Goal: Task Accomplishment & Management: Manage account settings

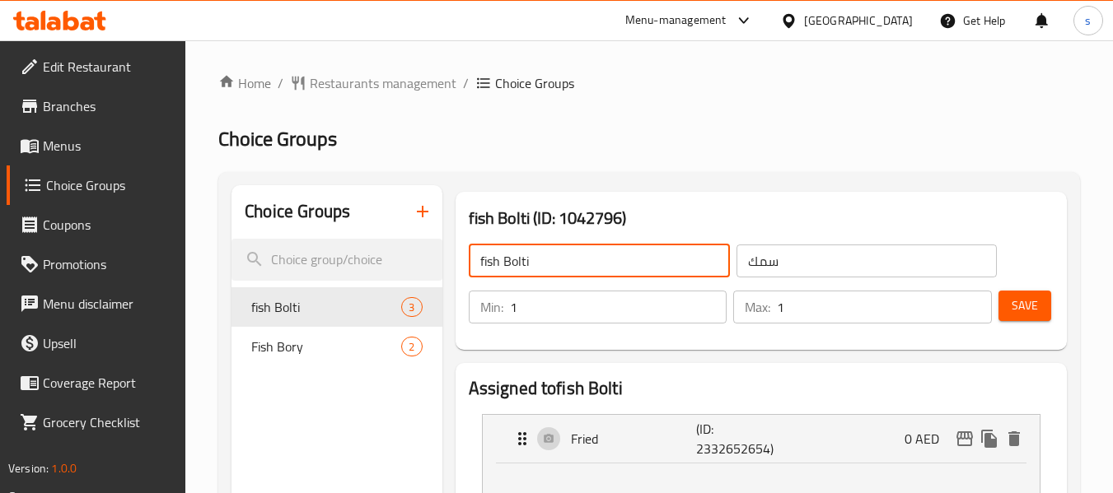
scroll to position [165, 0]
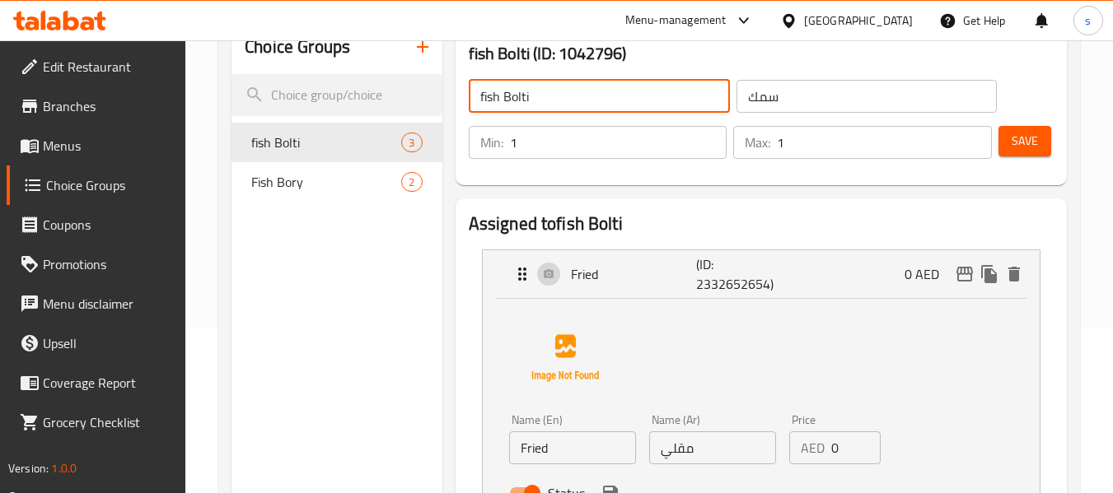
click at [698, 16] on div "Menu-management" at bounding box center [675, 21] width 101 height 20
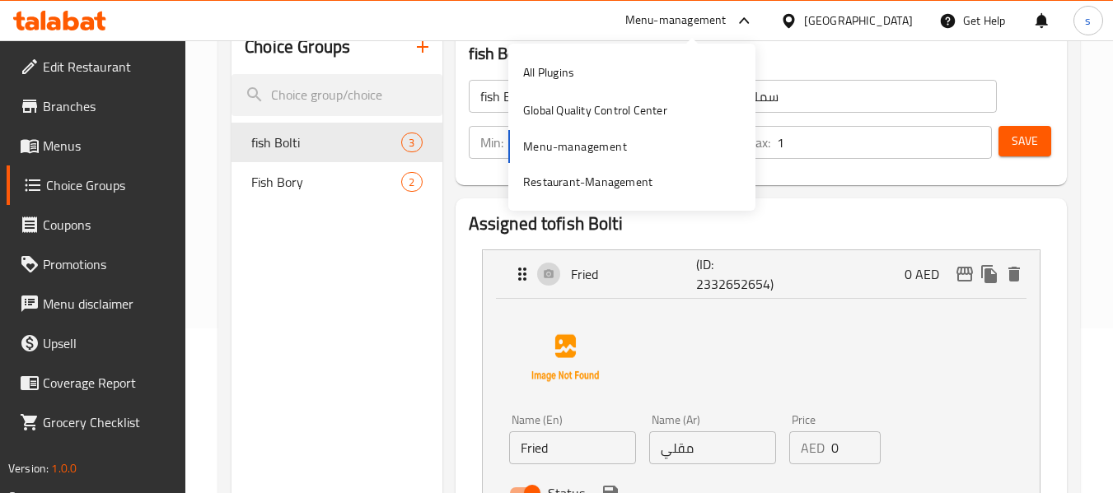
click at [44, 104] on span "Branches" at bounding box center [108, 106] width 130 height 20
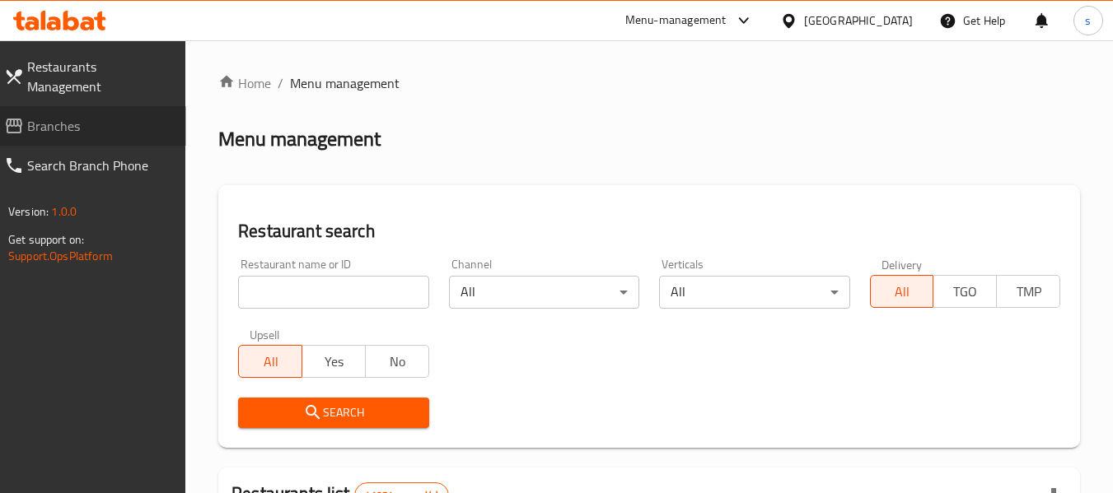
click at [95, 116] on span "Branches" at bounding box center [100, 126] width 146 height 20
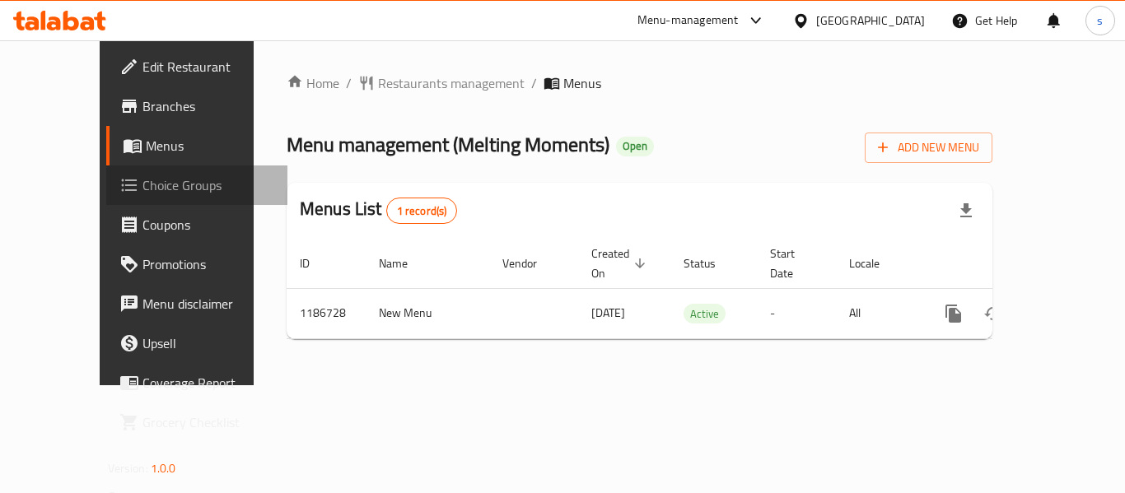
click at [143, 185] on span "Choice Groups" at bounding box center [209, 185] width 132 height 20
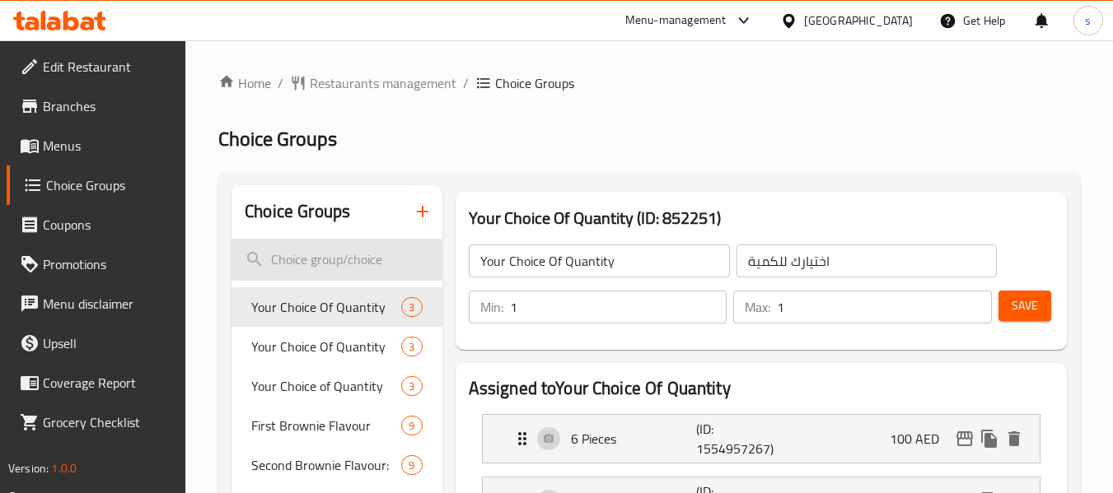
click at [334, 276] on input "search" at bounding box center [336, 260] width 210 height 42
click at [308, 259] on input "search" at bounding box center [336, 260] width 210 height 42
paste input "Second Cookie Flavour"
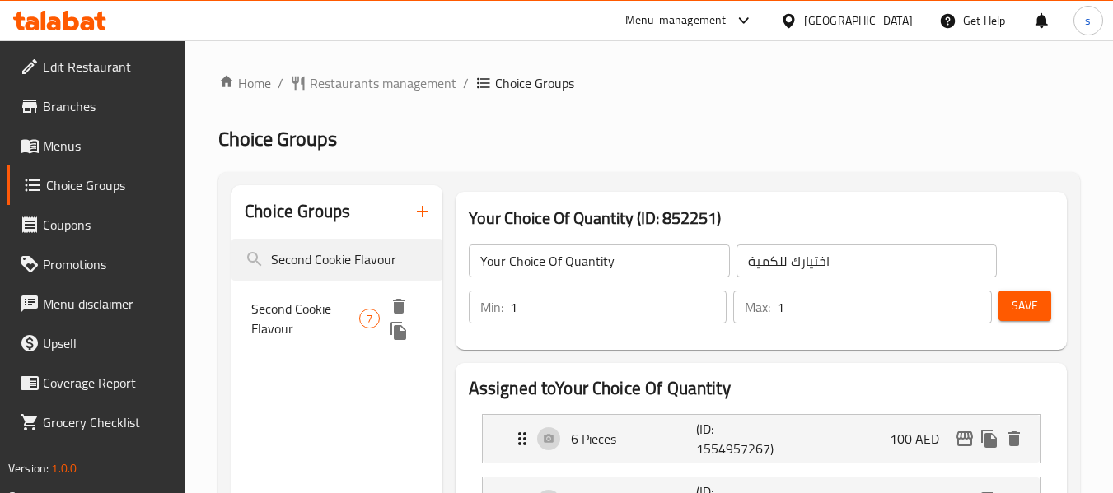
type input "Second Cookie Flavour"
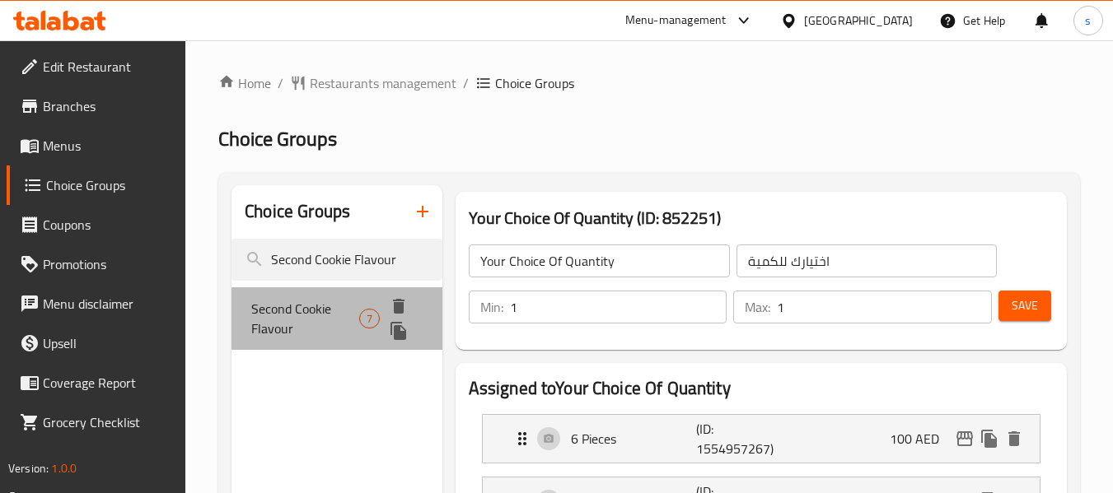
click at [304, 315] on span "Second Cookie Flavour" at bounding box center [305, 319] width 108 height 40
type input "Second Cookie Flavour"
type input "نكهة الكوكيز الثانية"
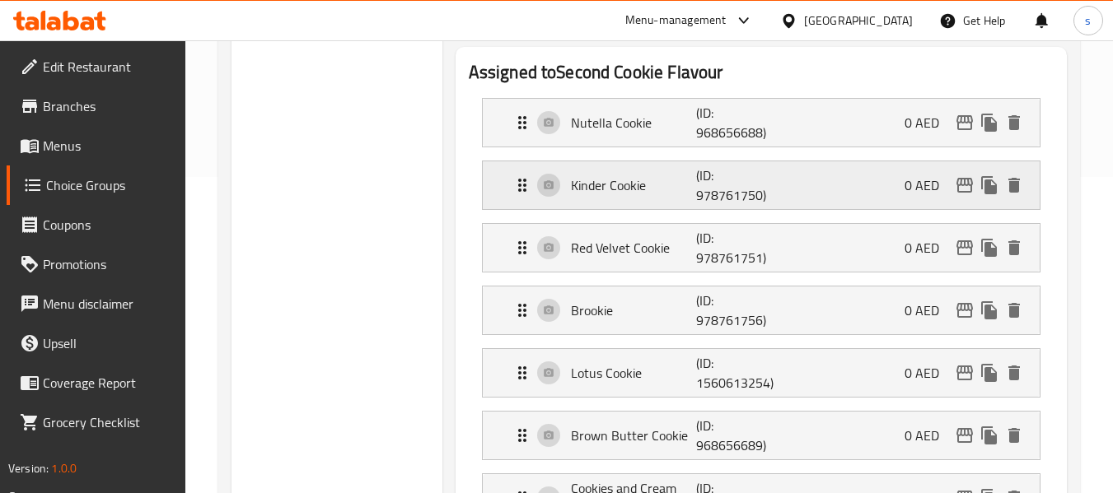
scroll to position [330, 0]
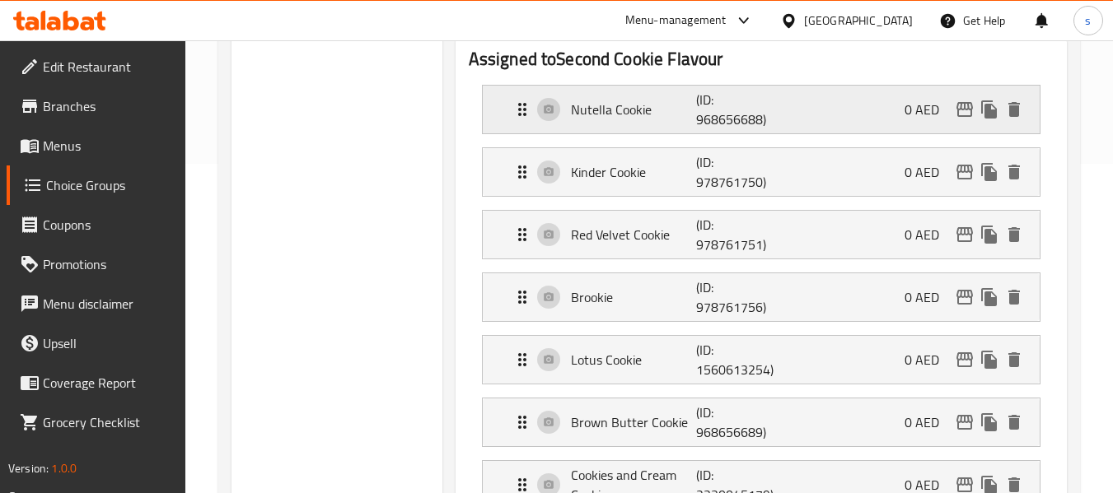
click at [519, 115] on icon "Expand" at bounding box center [522, 109] width 8 height 13
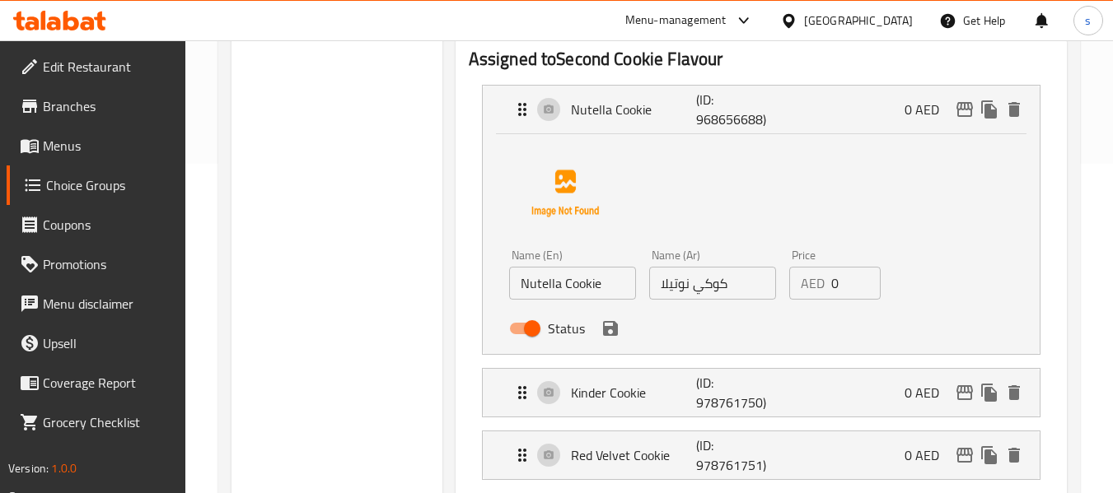
click at [690, 293] on input "كوكي نوتيلا" at bounding box center [712, 283] width 127 height 33
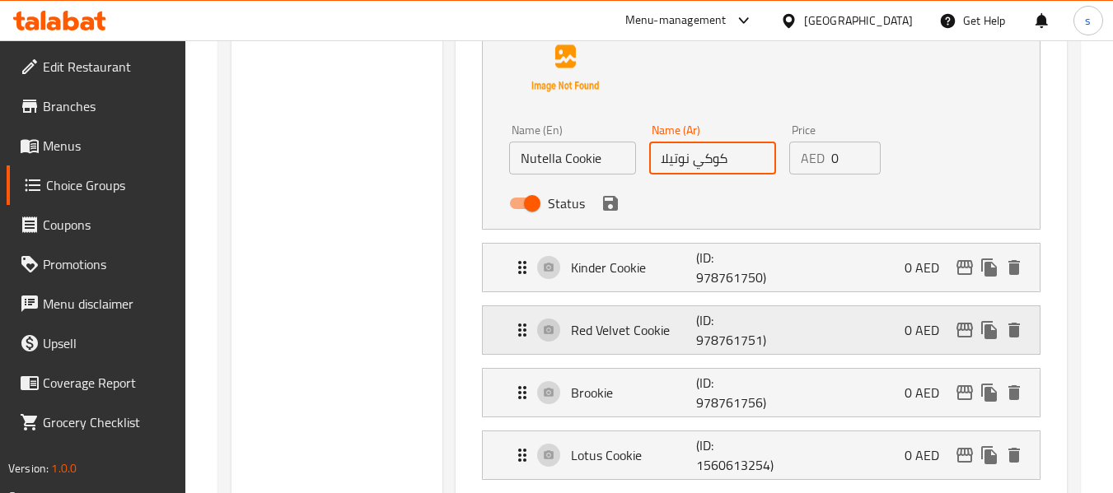
scroll to position [494, 0]
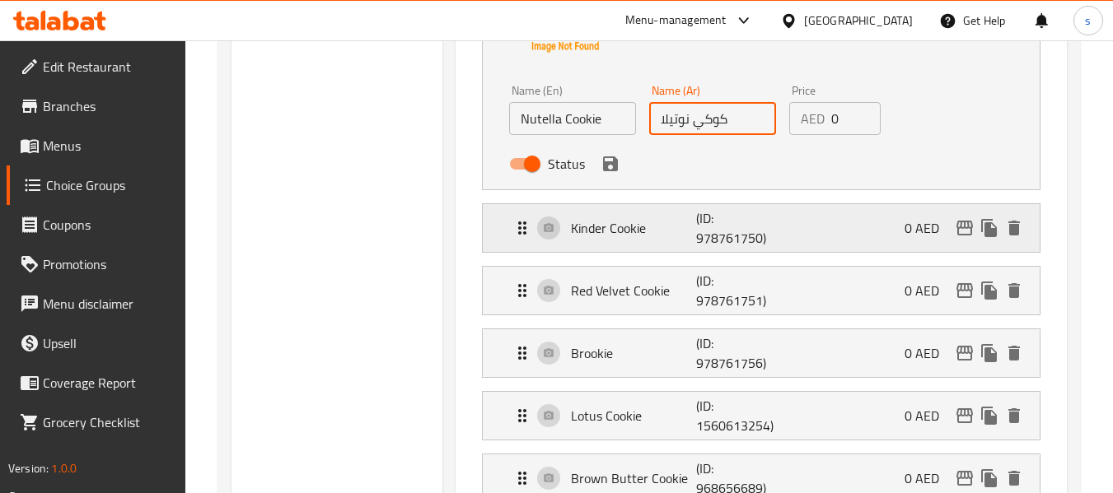
click at [523, 228] on icon "Expand" at bounding box center [522, 228] width 8 height 13
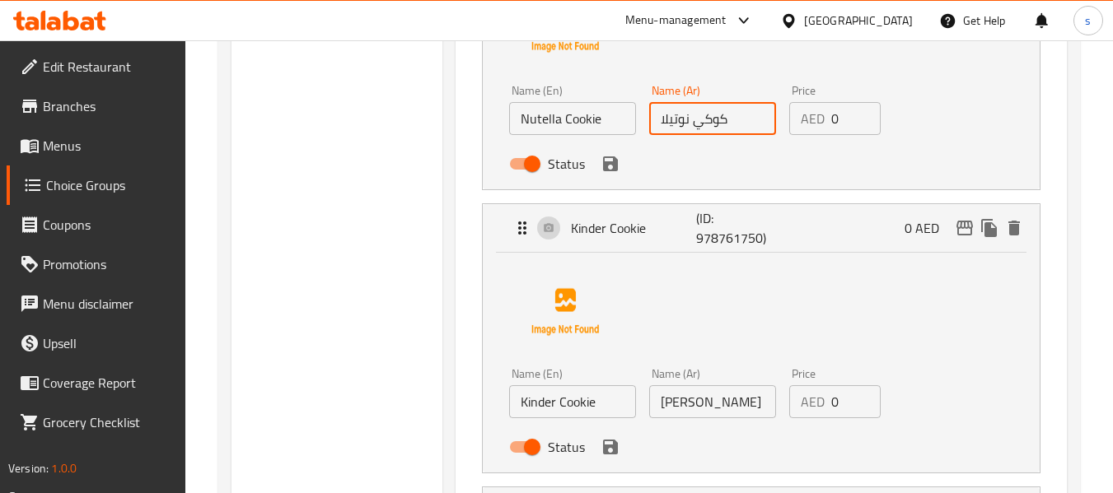
scroll to position [577, 0]
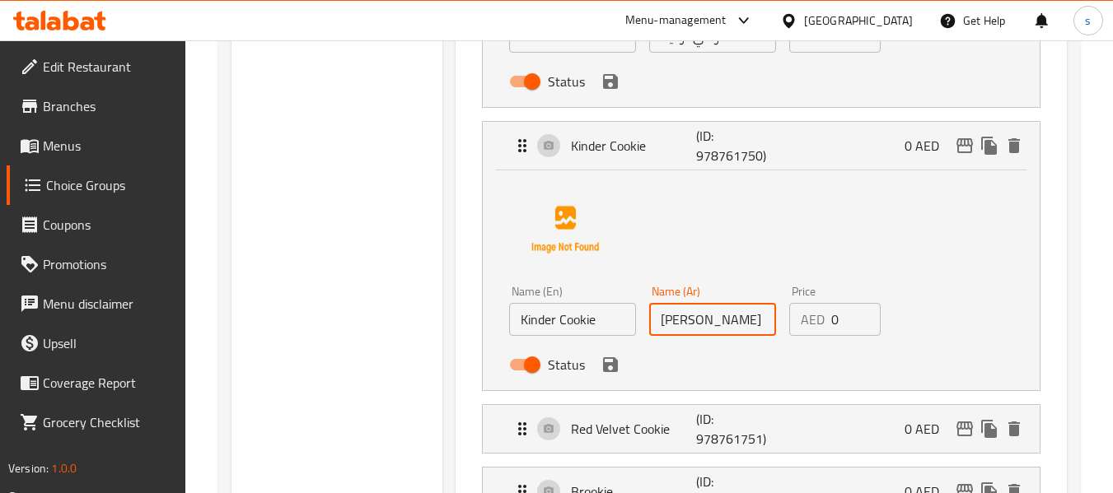
click at [688, 333] on input "كوكي كيندر" at bounding box center [712, 319] width 127 height 33
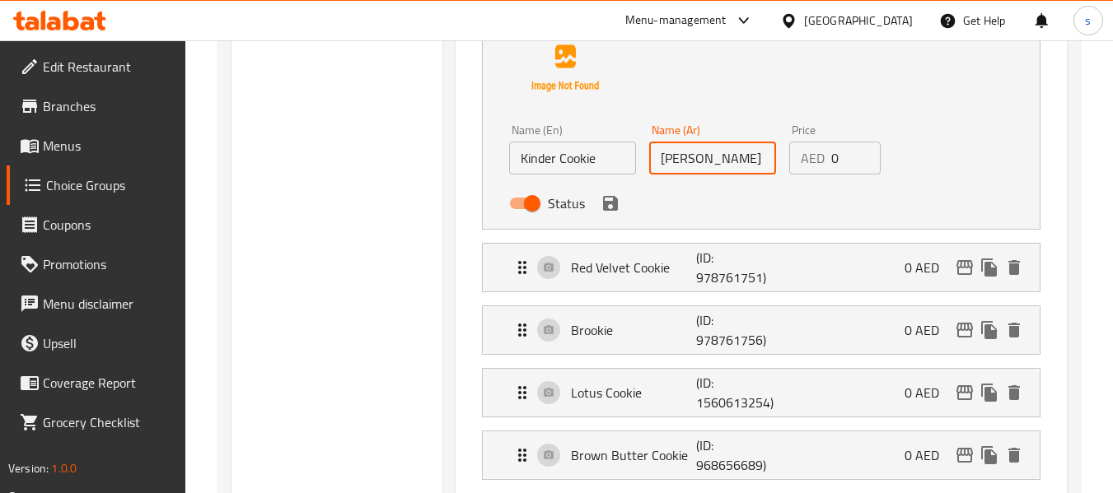
scroll to position [741, 0]
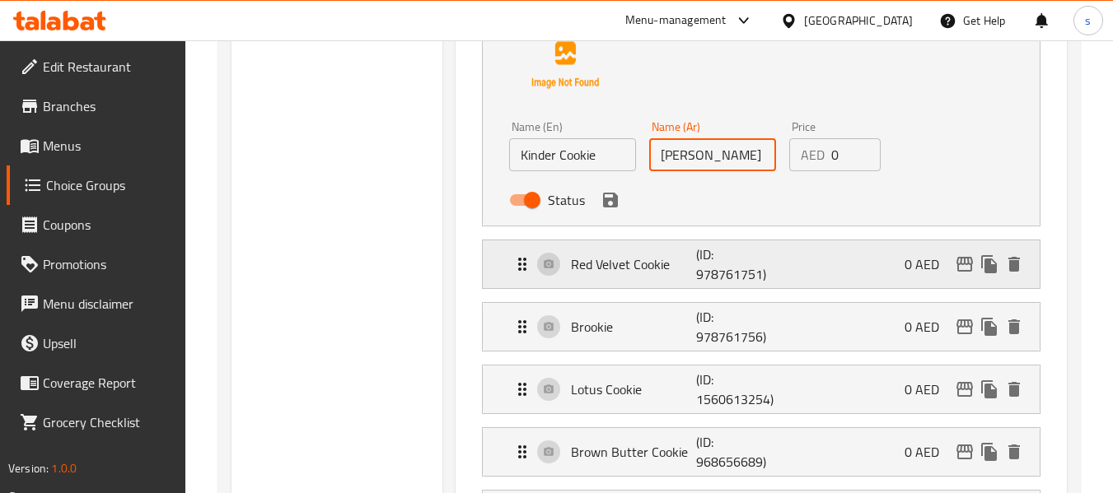
click at [526, 259] on icon "Expand" at bounding box center [522, 264] width 8 height 13
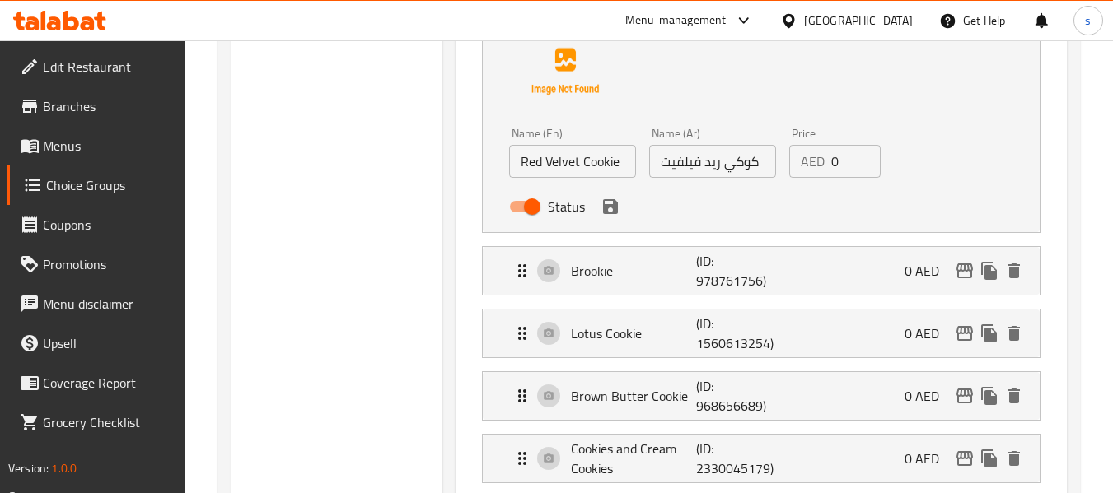
scroll to position [1071, 0]
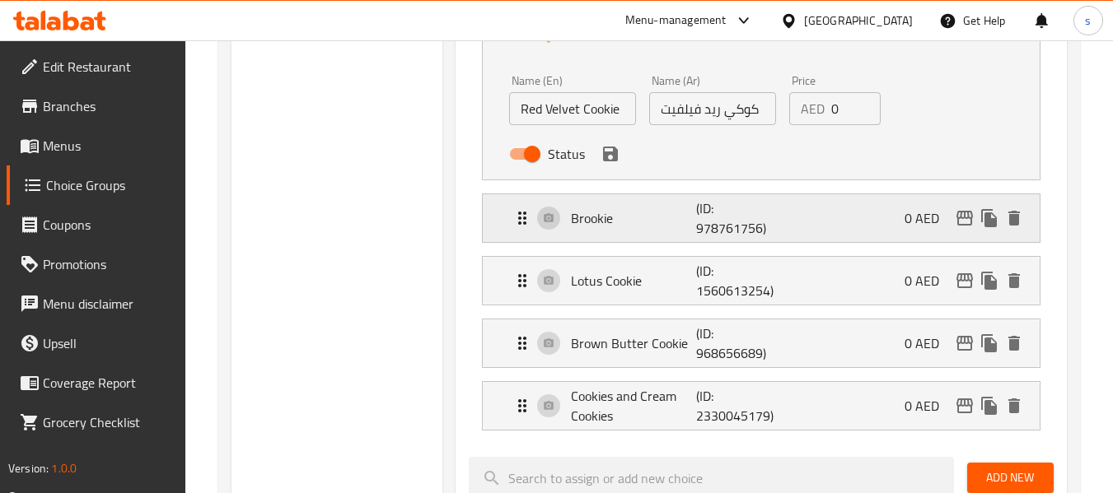
click at [525, 222] on icon "Expand" at bounding box center [522, 218] width 20 height 20
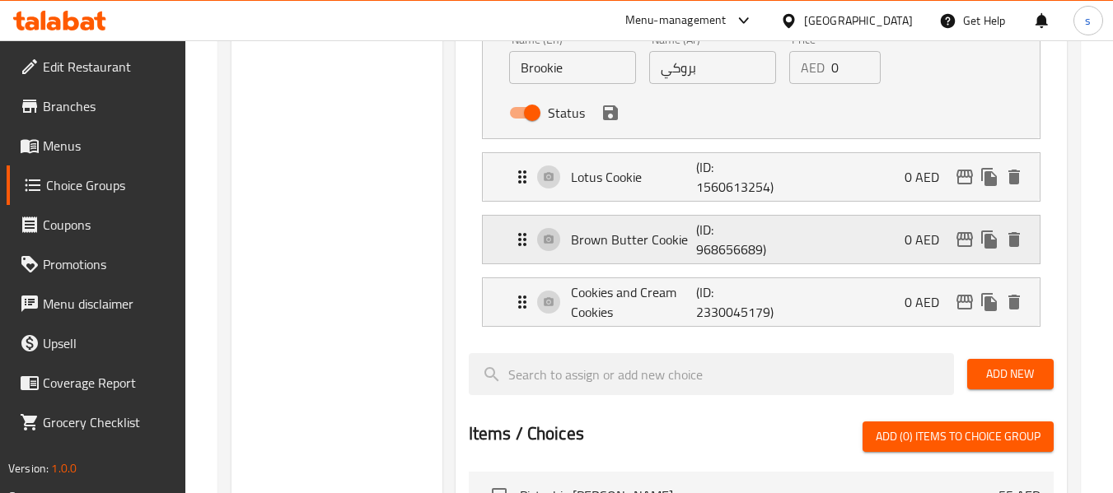
scroll to position [1400, 0]
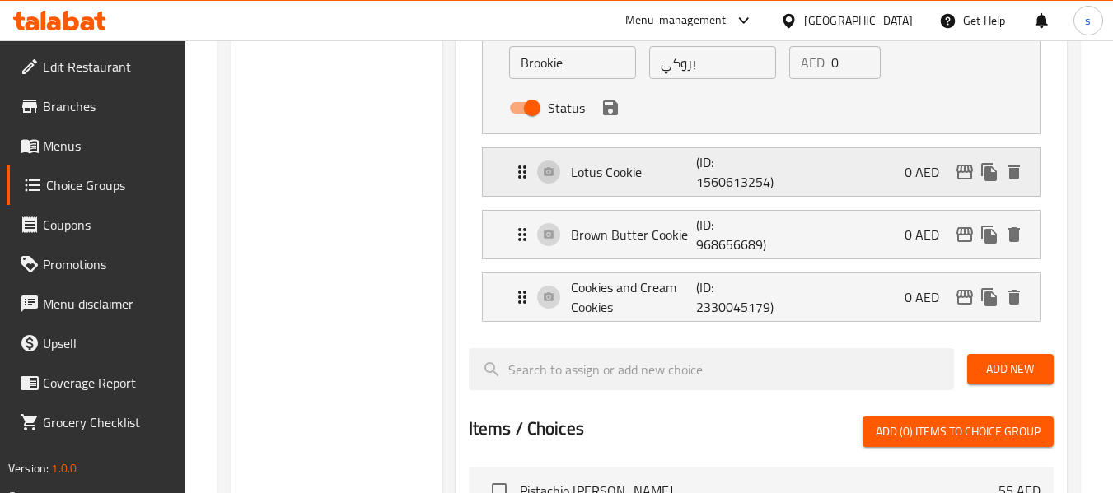
click at [523, 178] on icon "Expand" at bounding box center [522, 172] width 8 height 13
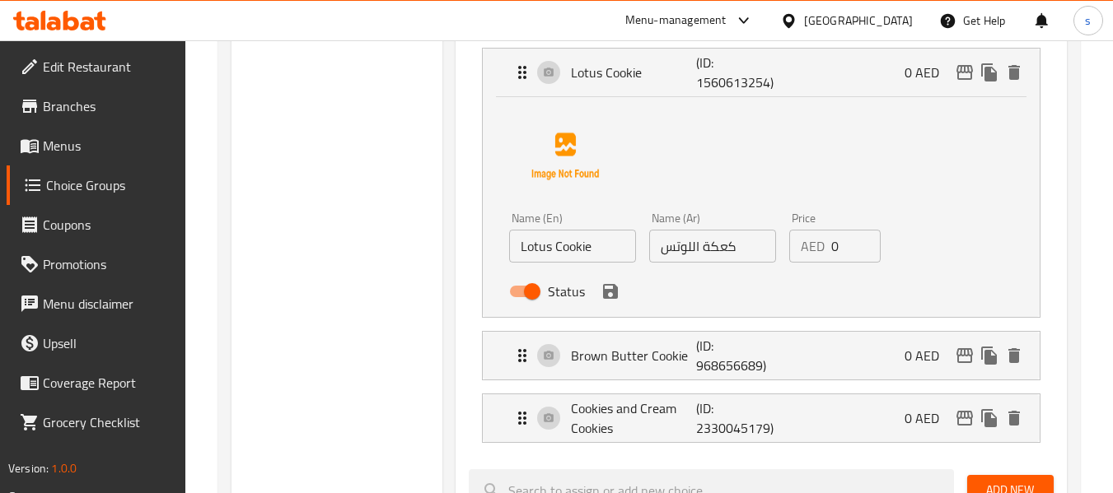
scroll to position [1565, 0]
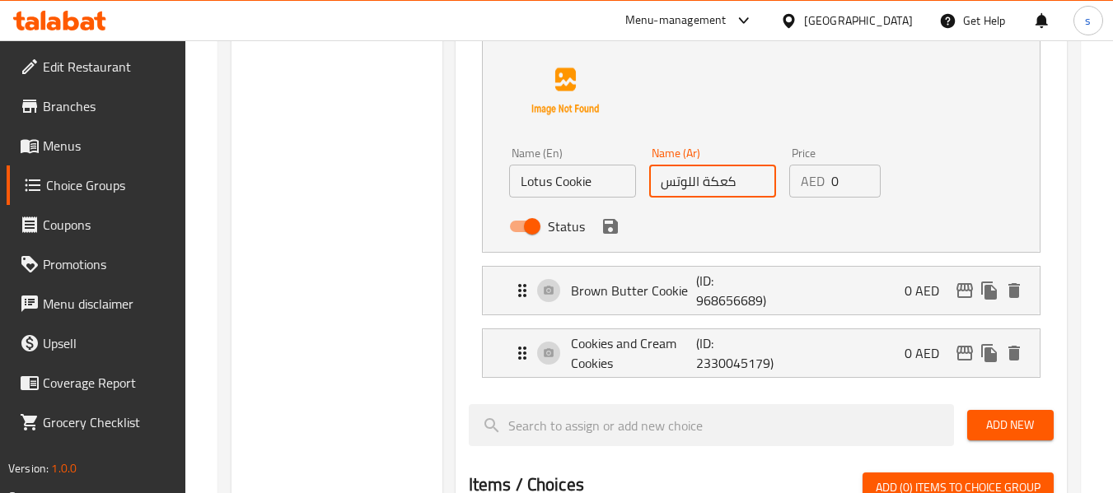
click at [697, 188] on input "كعكة اللوتس" at bounding box center [712, 181] width 127 height 33
click at [523, 288] on icon "Expand" at bounding box center [522, 291] width 20 height 20
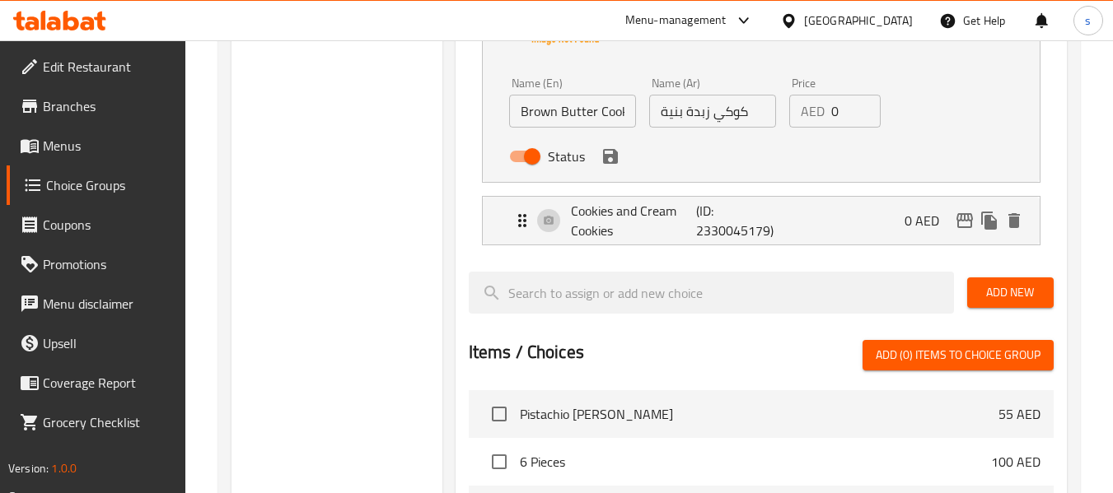
scroll to position [1977, 0]
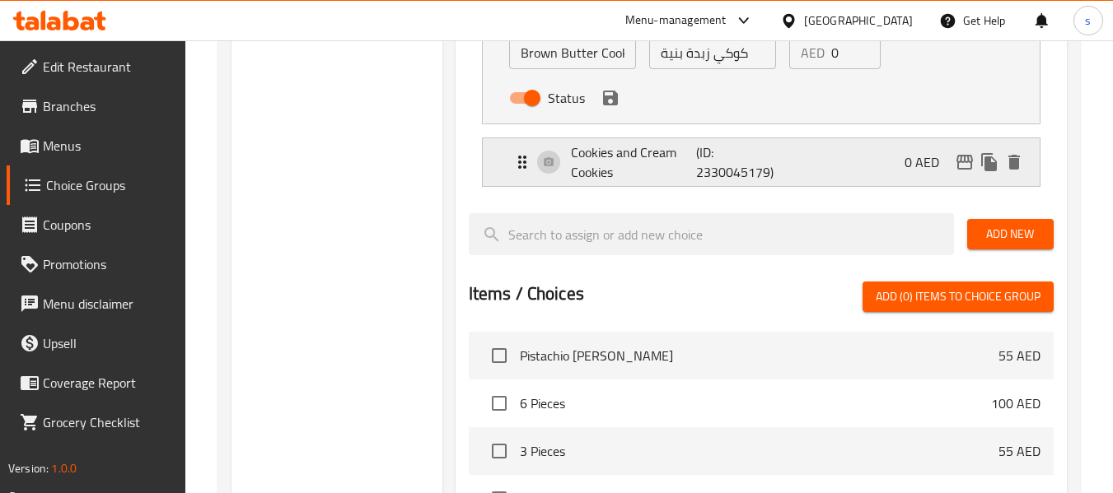
click at [520, 157] on icon "Expand" at bounding box center [522, 162] width 8 height 13
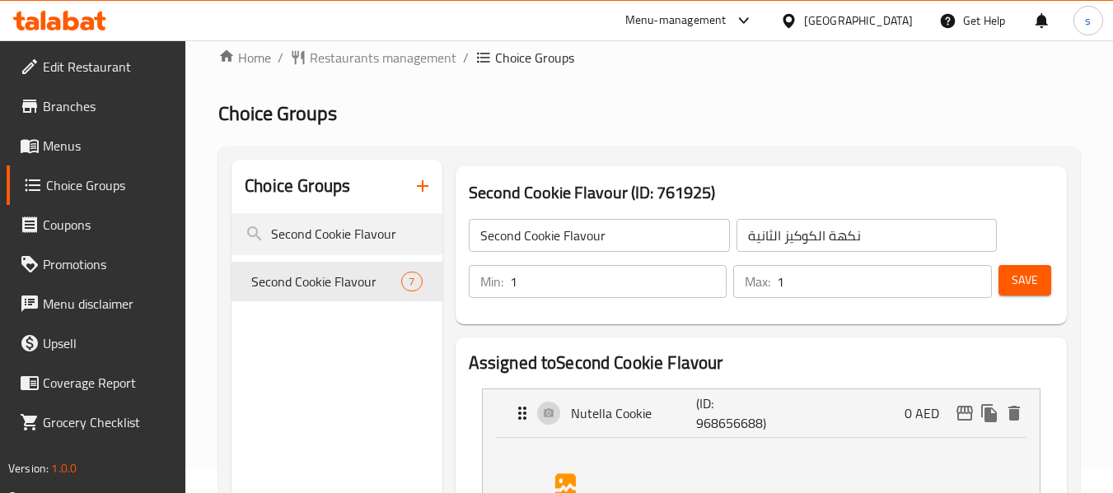
scroll to position [0, 0]
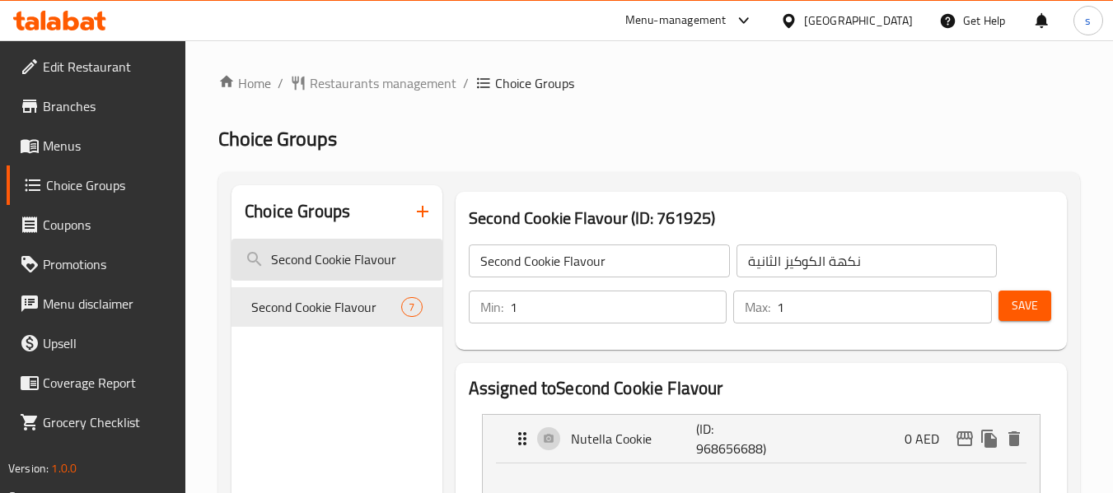
click at [292, 261] on input "Second Cookie Flavour" at bounding box center [336, 260] width 210 height 42
paste input "First"
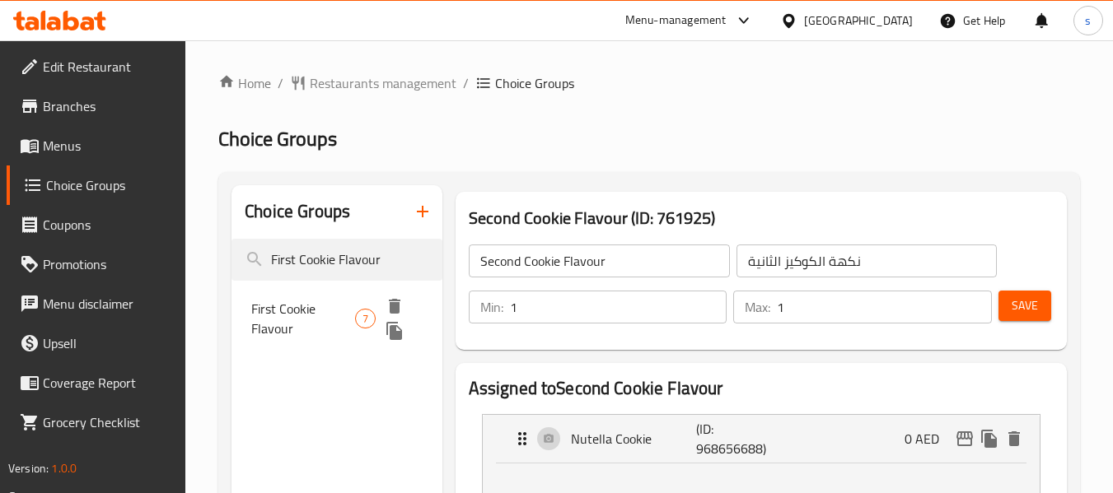
type input "First Cookie Flavour"
click at [297, 303] on span "First Cookie Flavour" at bounding box center [303, 319] width 104 height 40
type input "First Cookie Flavour"
type input "نكهة الكوكيز الأولى"
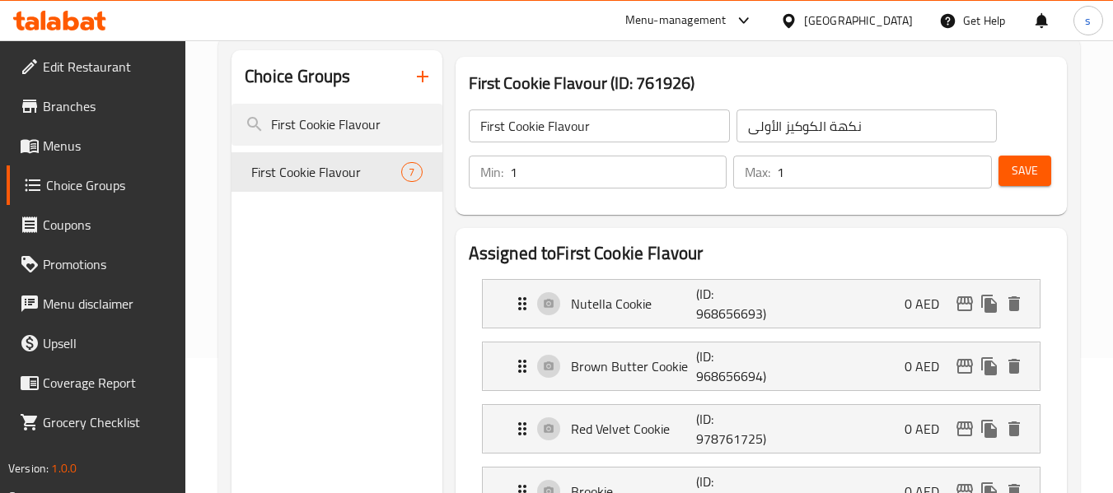
scroll to position [330, 0]
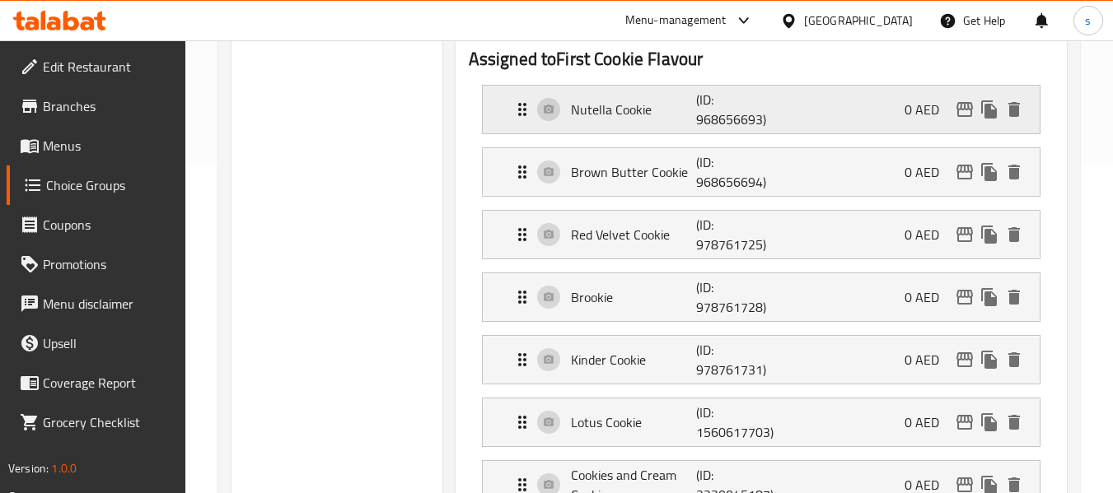
click at [523, 115] on icon "Expand" at bounding box center [522, 109] width 8 height 13
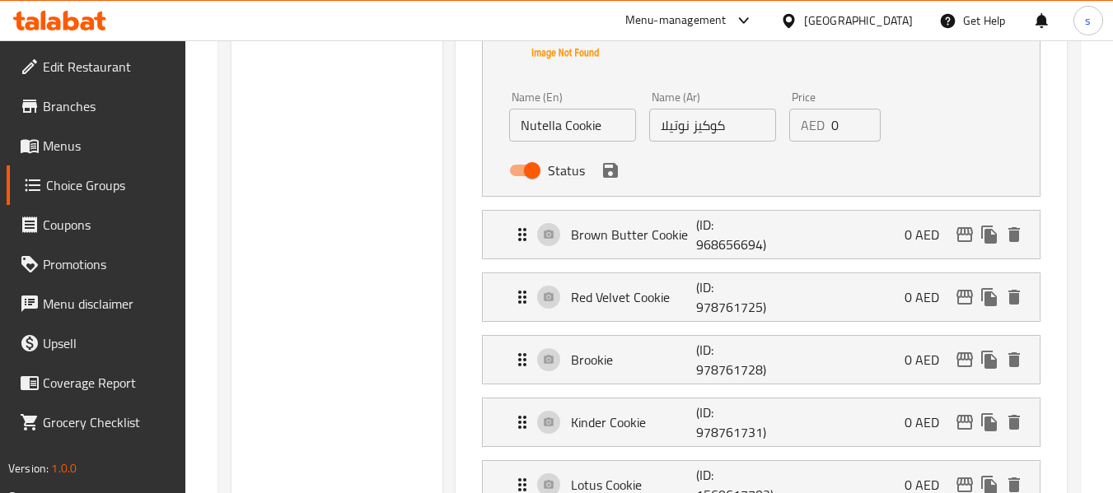
scroll to position [494, 0]
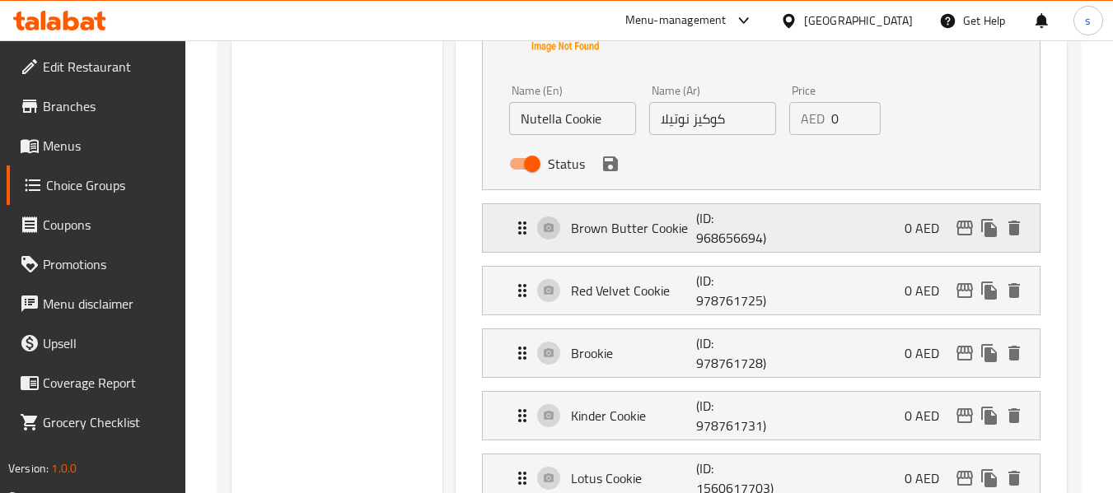
click at [515, 232] on icon "Expand" at bounding box center [522, 228] width 20 height 20
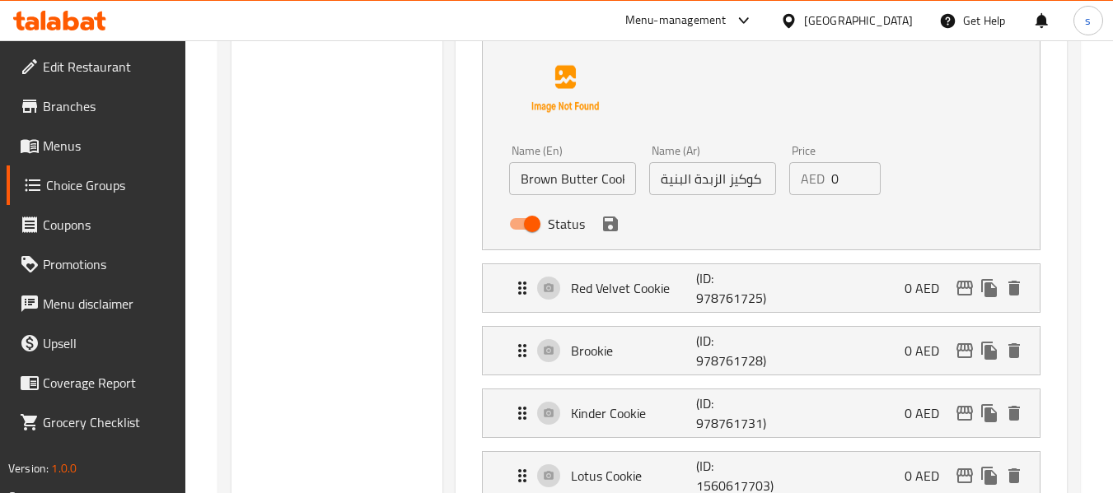
scroll to position [741, 0]
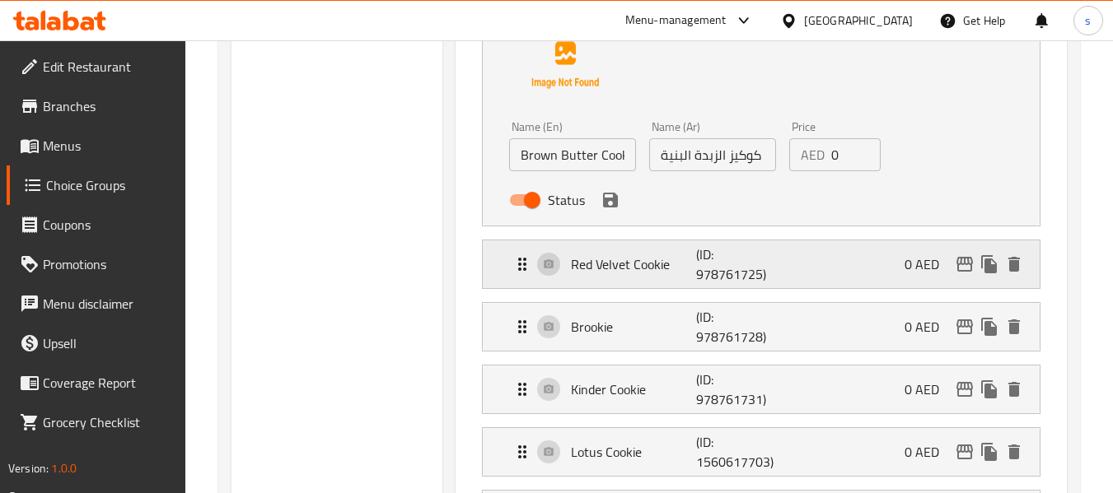
click at [527, 258] on icon "Expand" at bounding box center [522, 265] width 20 height 20
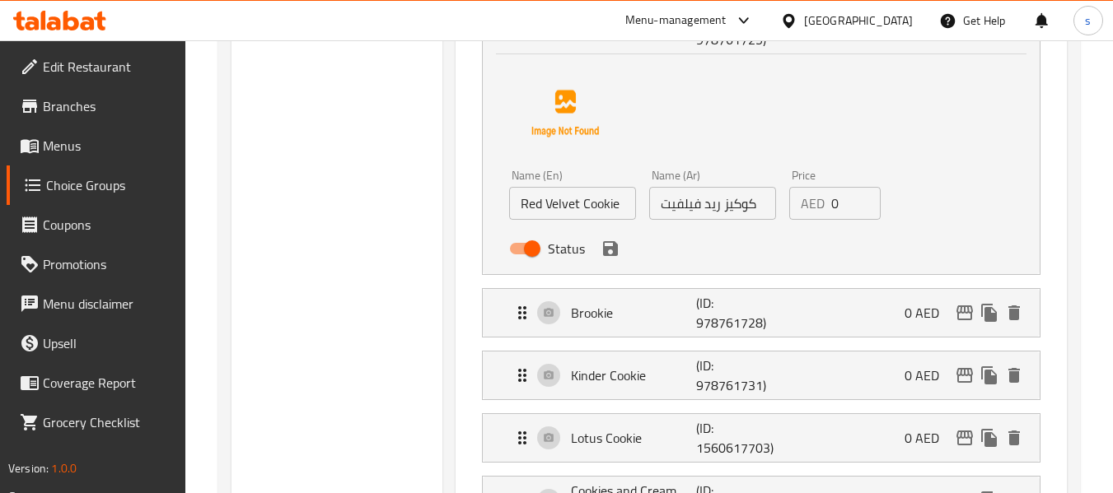
scroll to position [1071, 0]
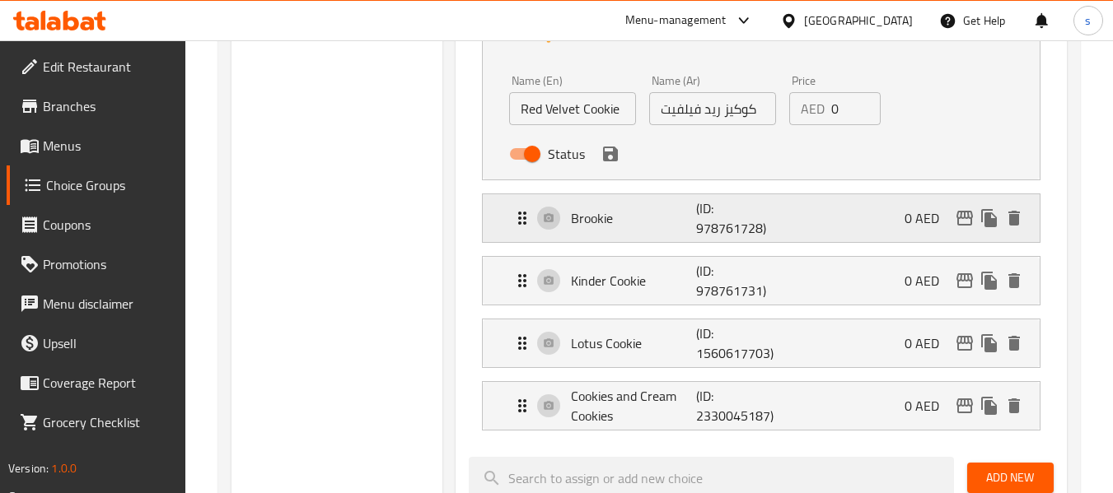
click at [517, 219] on icon "Expand" at bounding box center [522, 218] width 20 height 20
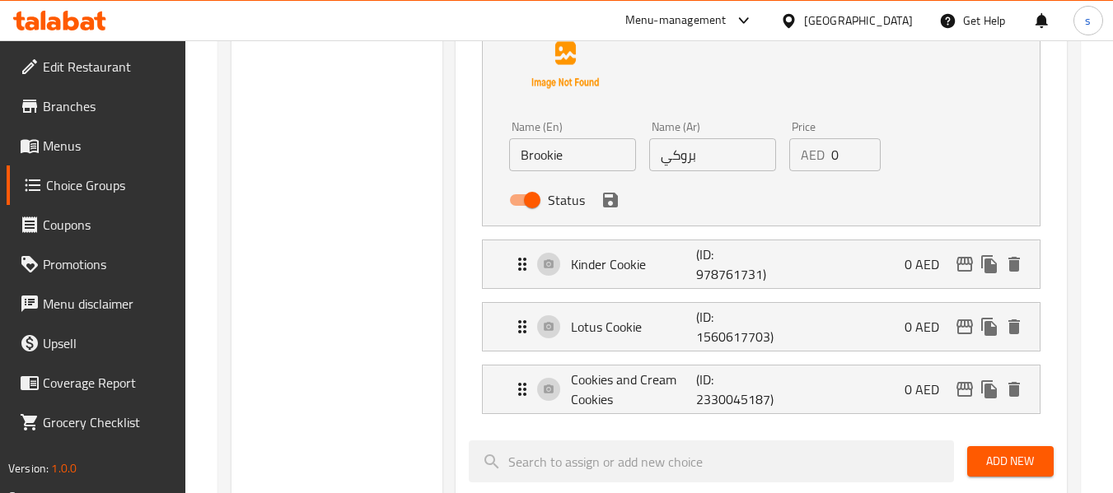
scroll to position [1318, 0]
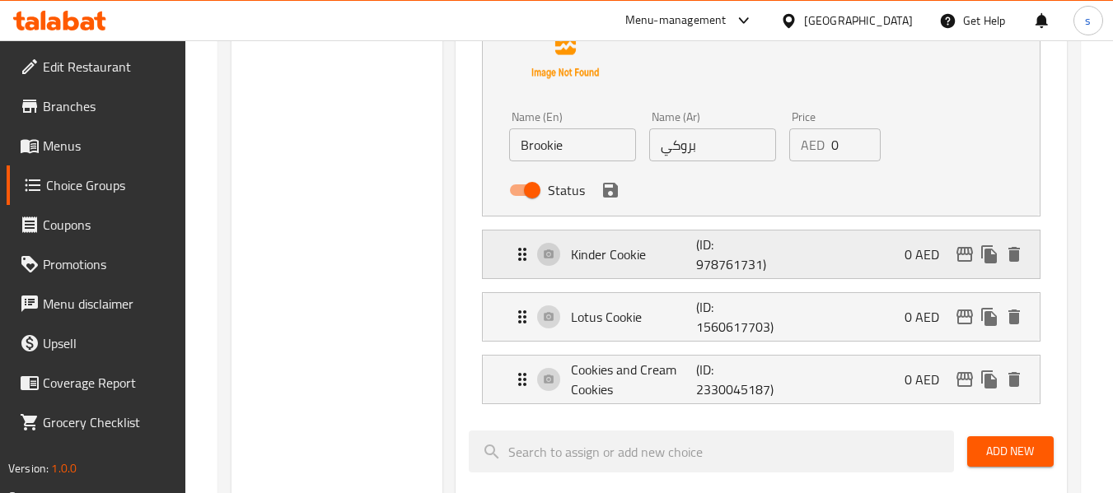
click at [519, 251] on icon "Expand" at bounding box center [522, 255] width 20 height 20
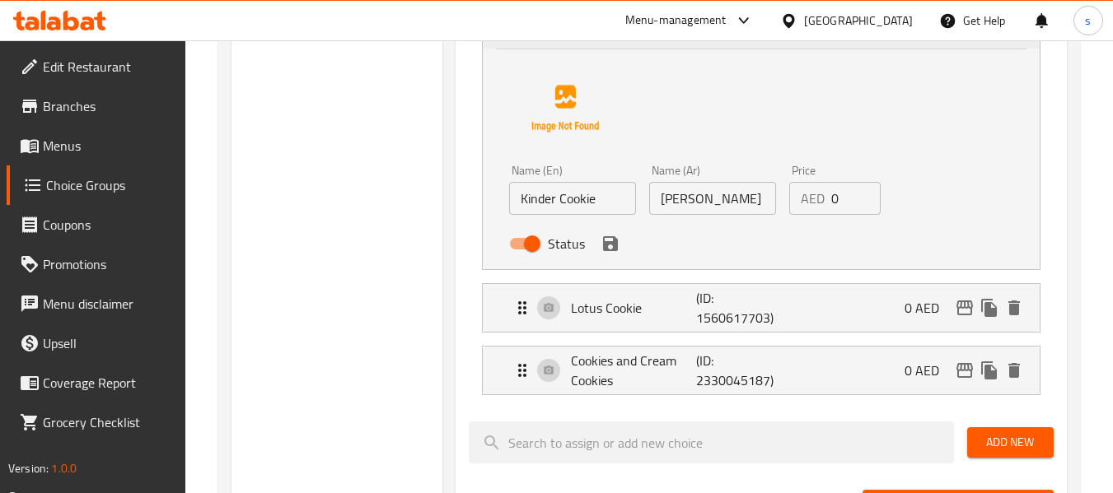
scroll to position [1565, 0]
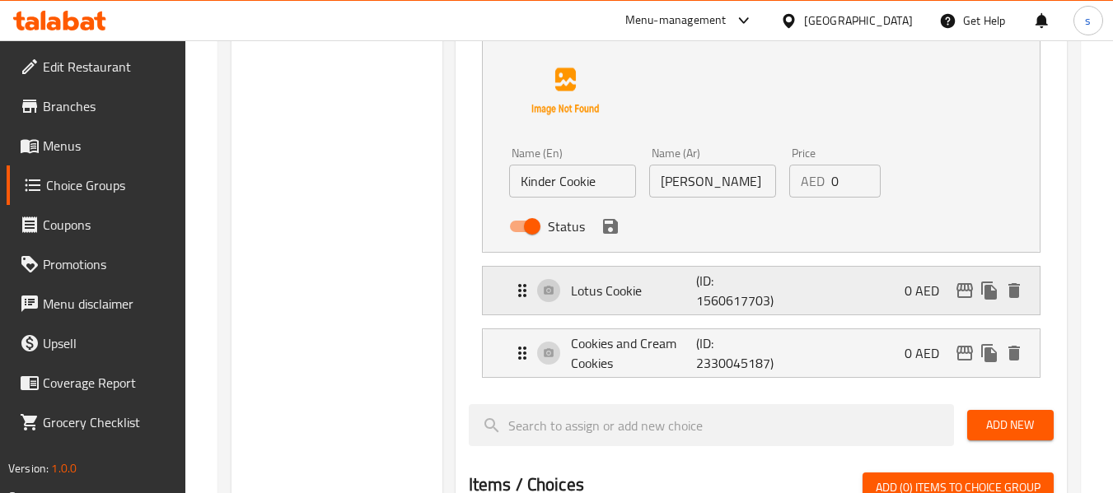
click at [517, 293] on icon "Expand" at bounding box center [522, 291] width 20 height 20
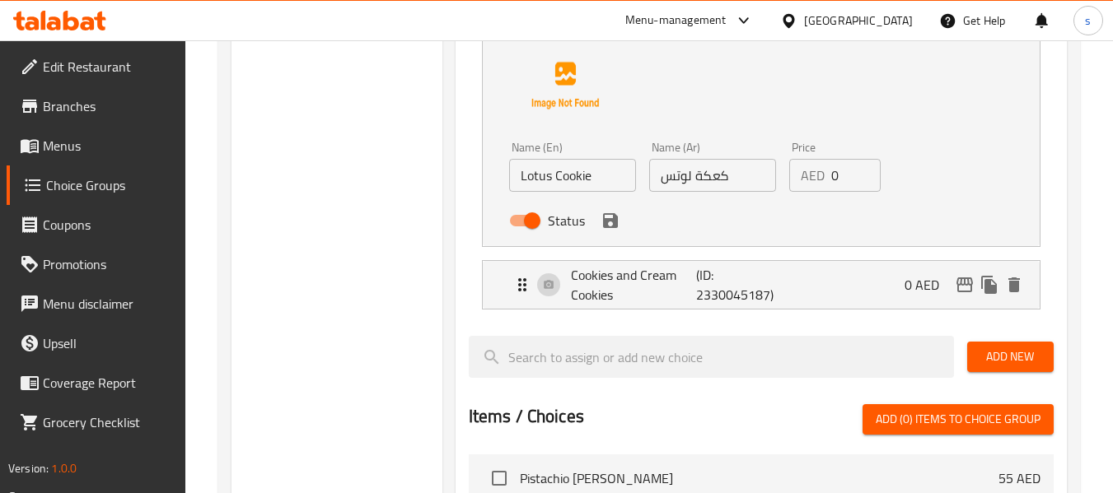
scroll to position [1895, 0]
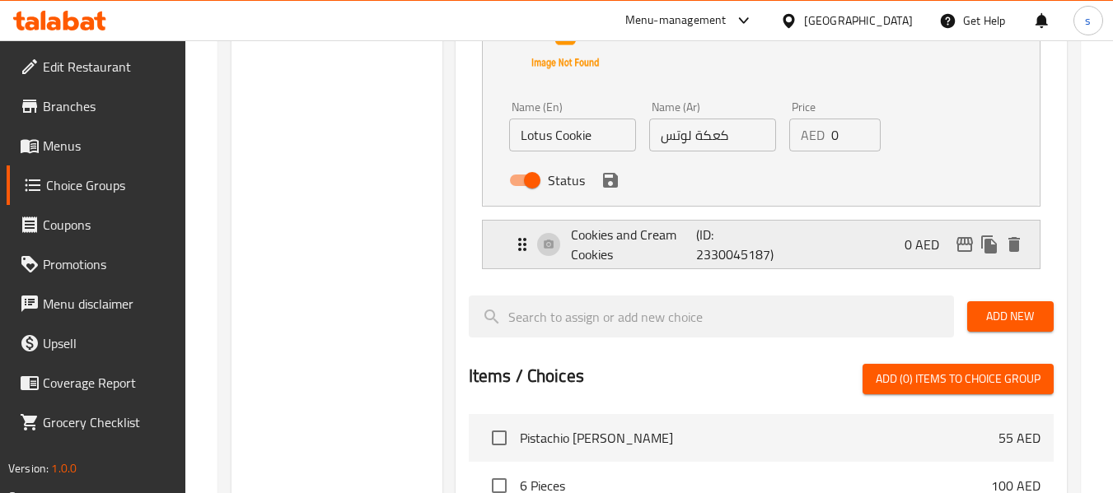
click at [519, 238] on icon "Expand" at bounding box center [522, 245] width 20 height 20
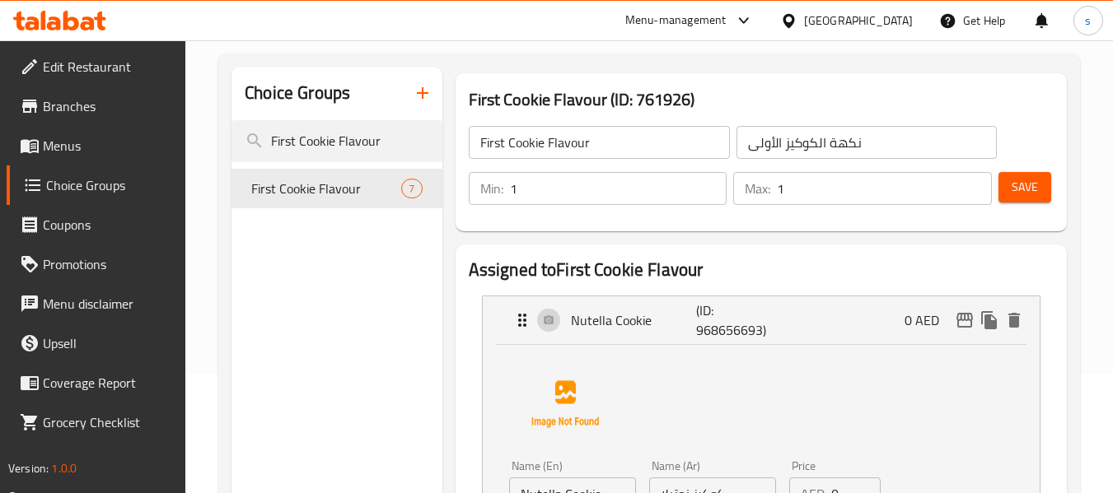
scroll to position [0, 0]
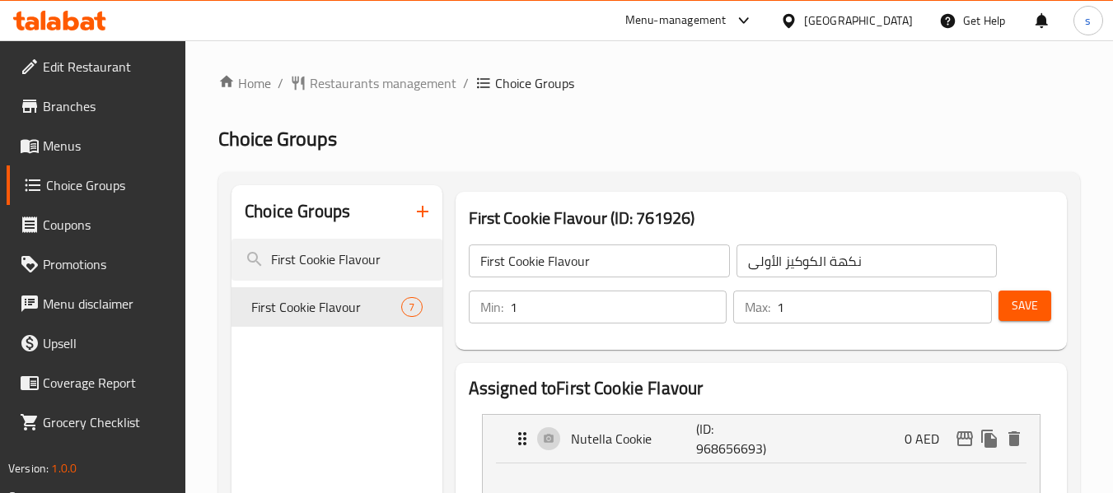
drag, startPoint x: 292, startPoint y: 221, endPoint x: 293, endPoint y: 234, distance: 13.3
click at [292, 221] on h2 "Choice Groups" at bounding box center [297, 211] width 105 height 25
click at [293, 255] on input "First Cookie Flavour" at bounding box center [336, 260] width 210 height 42
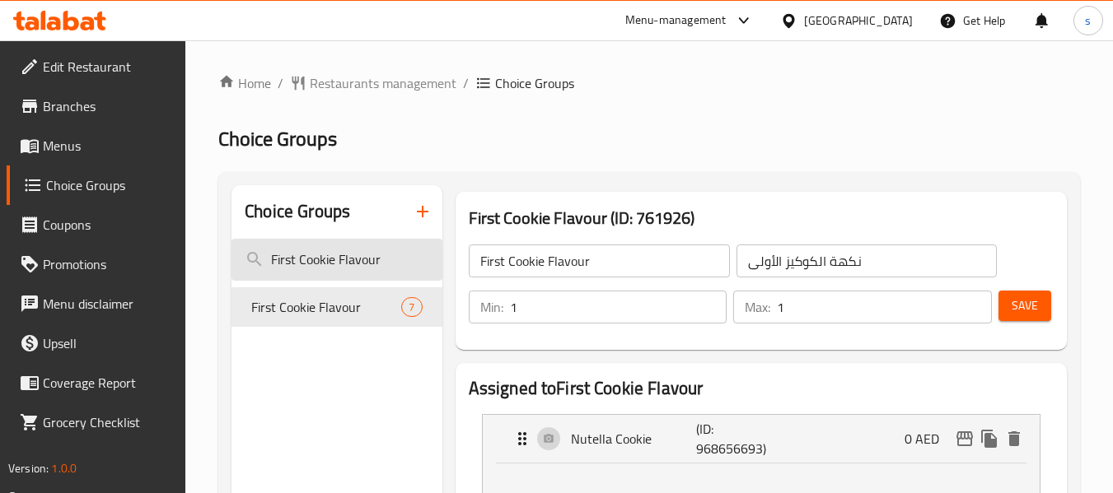
paste input "Third"
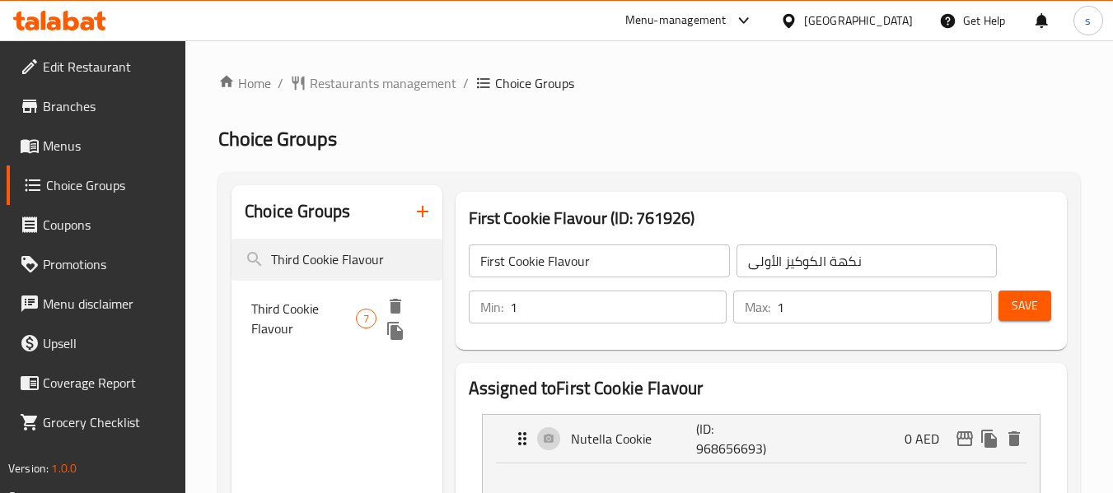
type input "Third Cookie Flavour"
click at [296, 315] on span "Third Cookie Flavour" at bounding box center [303, 319] width 105 height 40
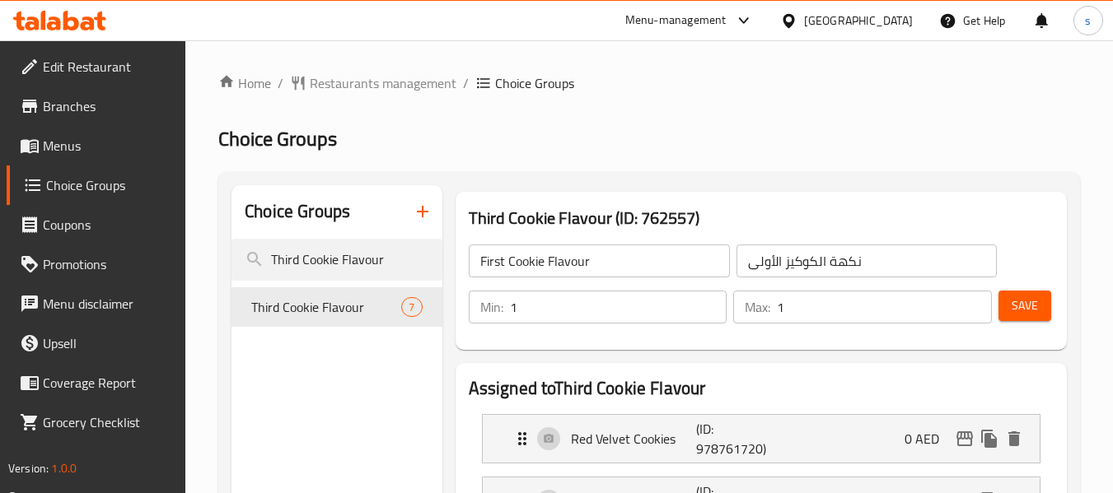
type input "Third Cookie Flavour"
type input "نكهة البسكويت الثالثة"
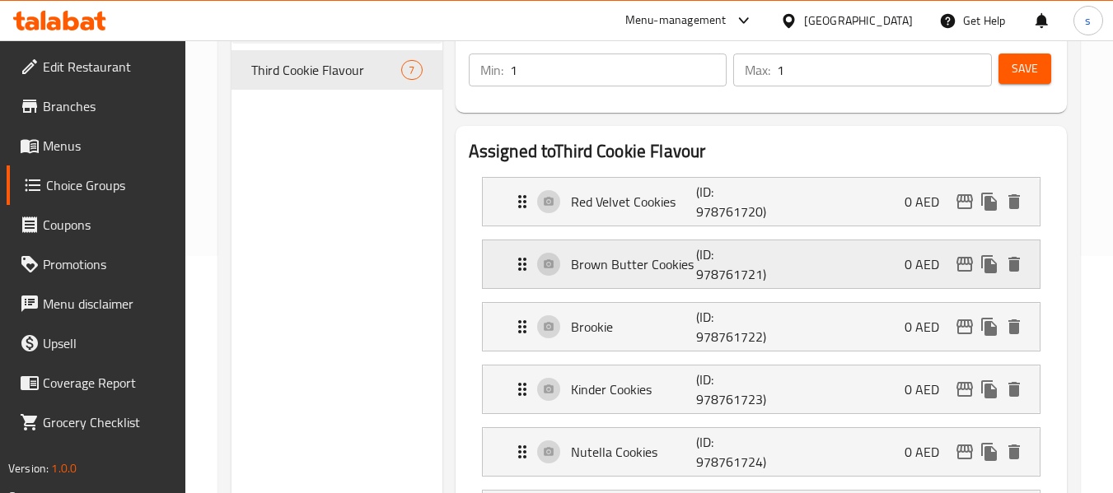
scroll to position [247, 0]
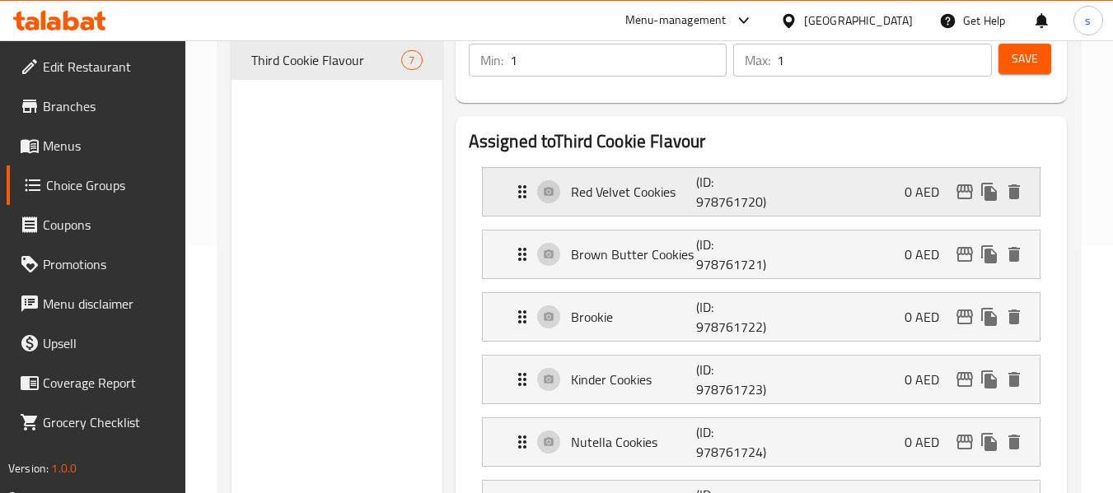
click at [519, 192] on icon "Expand" at bounding box center [522, 191] width 8 height 13
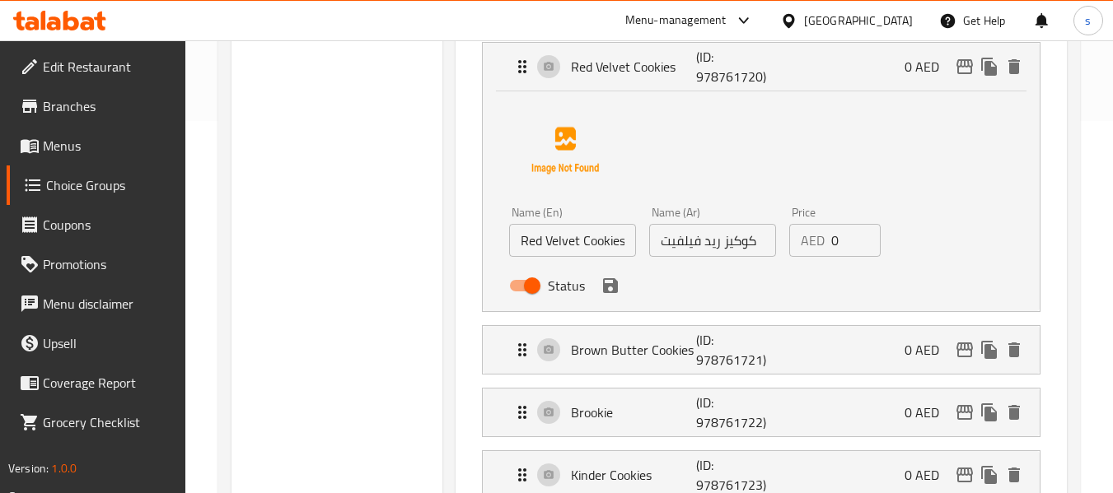
scroll to position [412, 0]
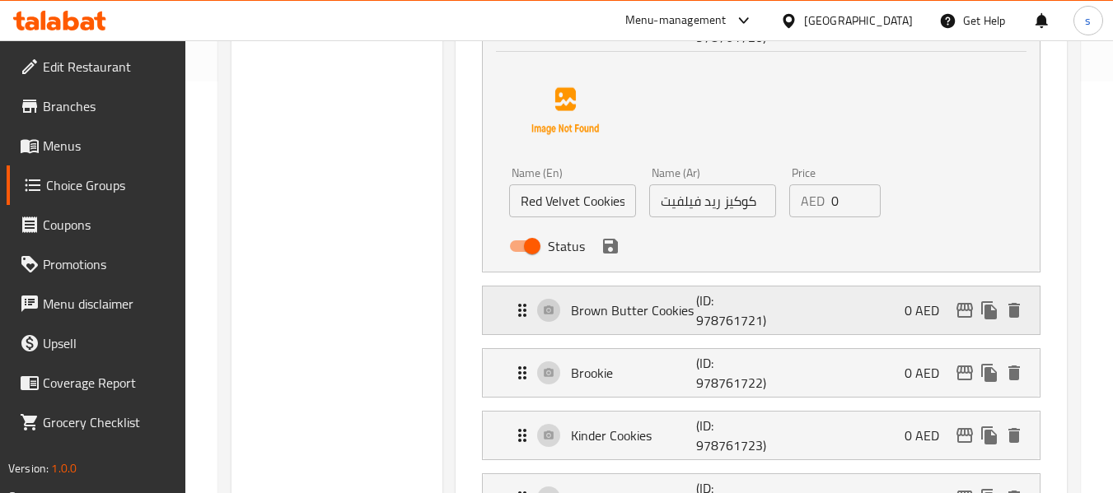
click at [521, 313] on icon "Expand" at bounding box center [522, 311] width 20 height 20
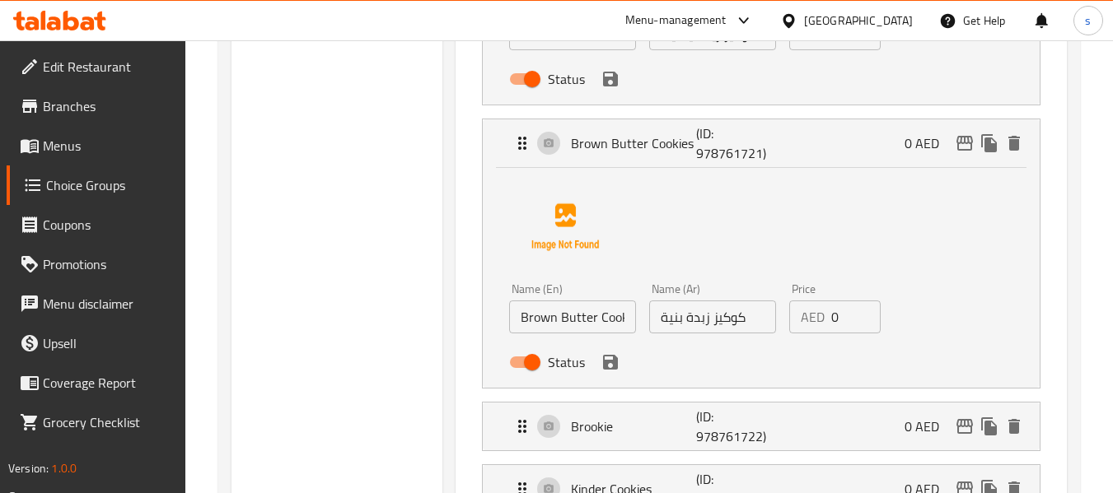
scroll to position [659, 0]
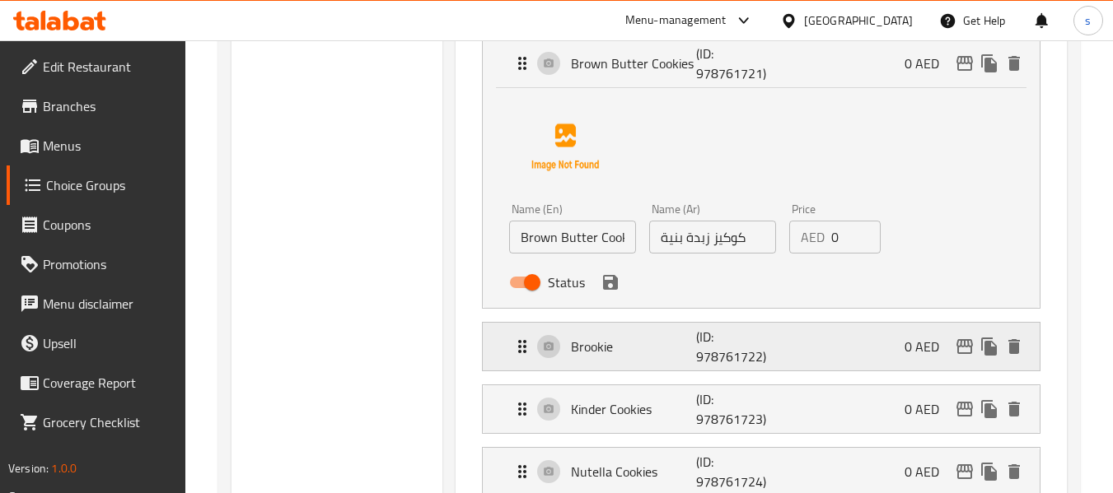
click at [508, 351] on div "Brookie (ID: 978761722) 0 AED" at bounding box center [761, 347] width 557 height 48
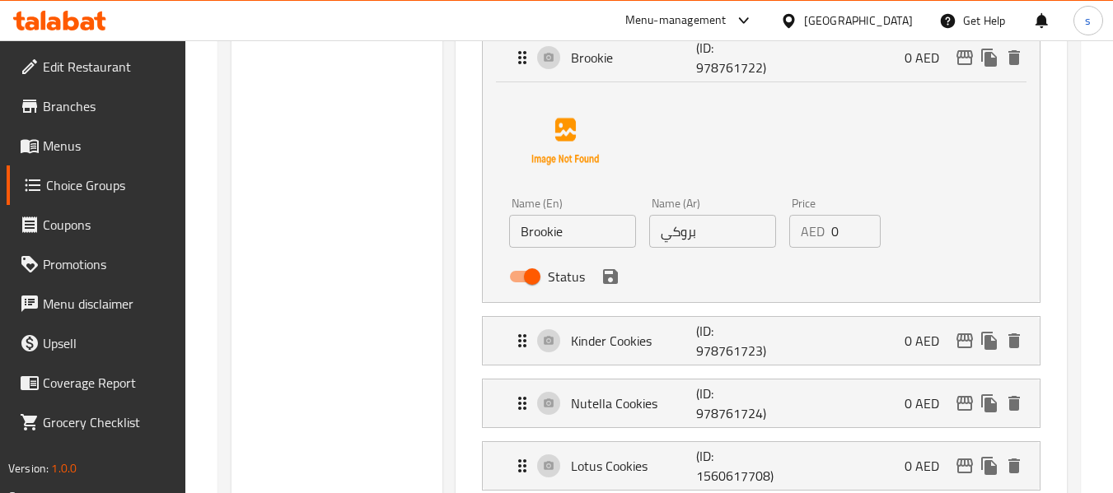
scroll to position [989, 0]
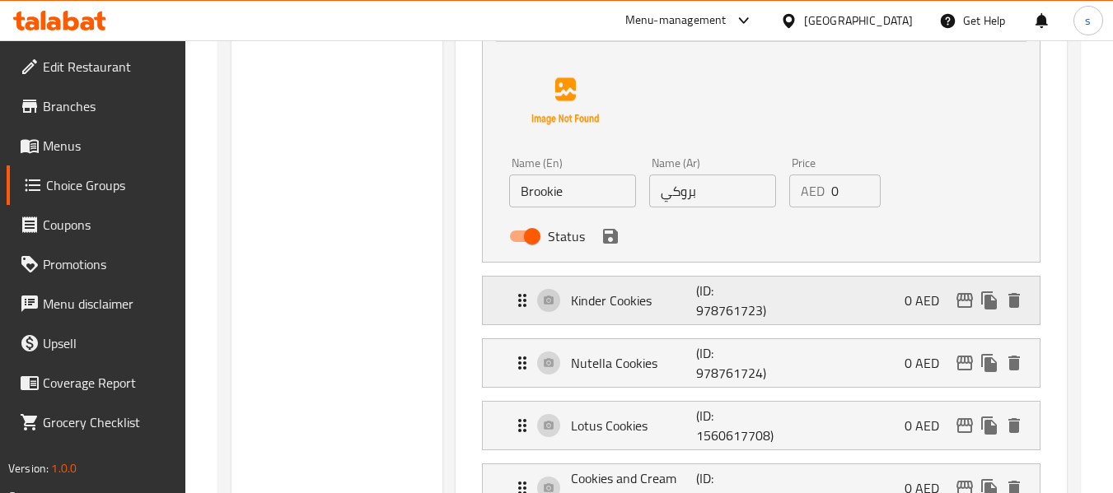
click at [524, 302] on icon "Expand" at bounding box center [522, 300] width 8 height 13
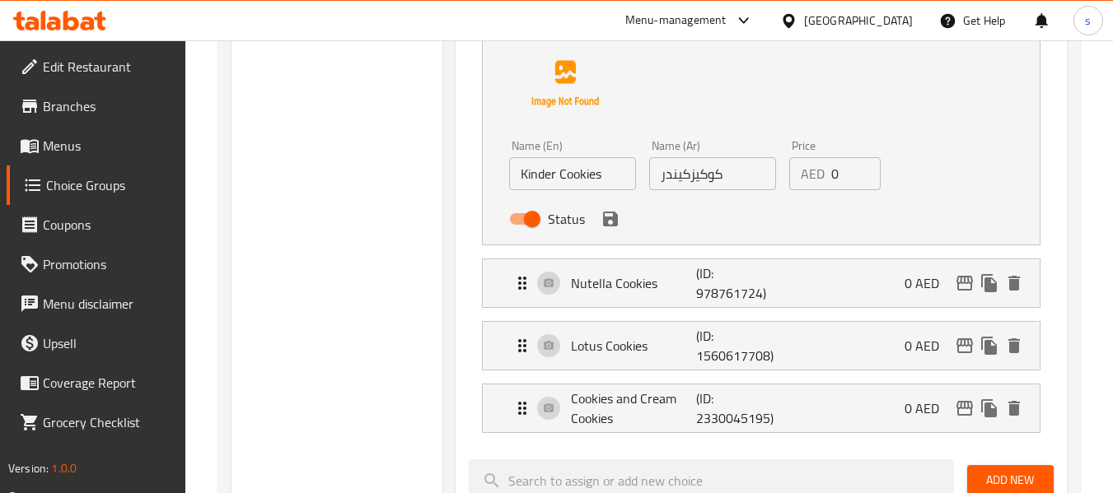
scroll to position [1318, 0]
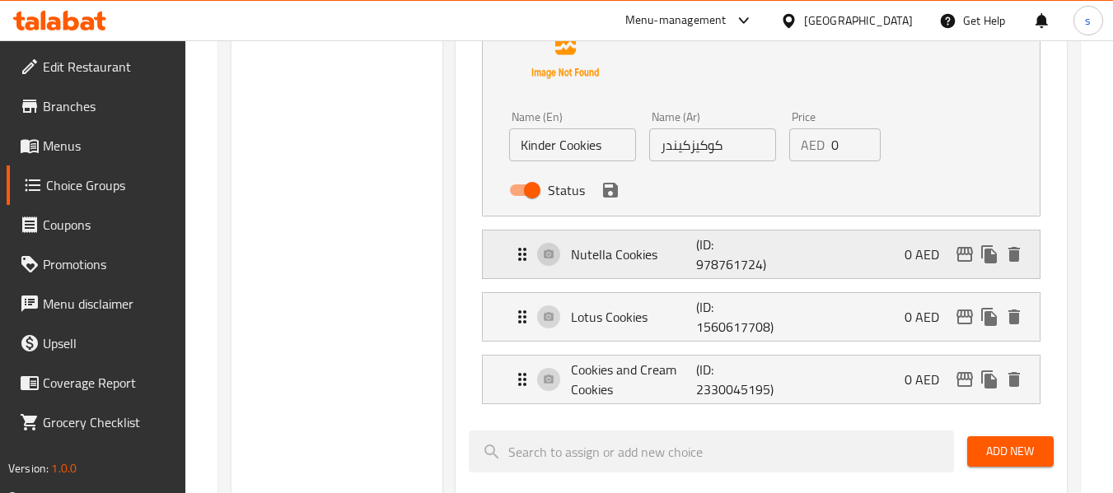
click at [515, 259] on icon "Expand" at bounding box center [522, 255] width 20 height 20
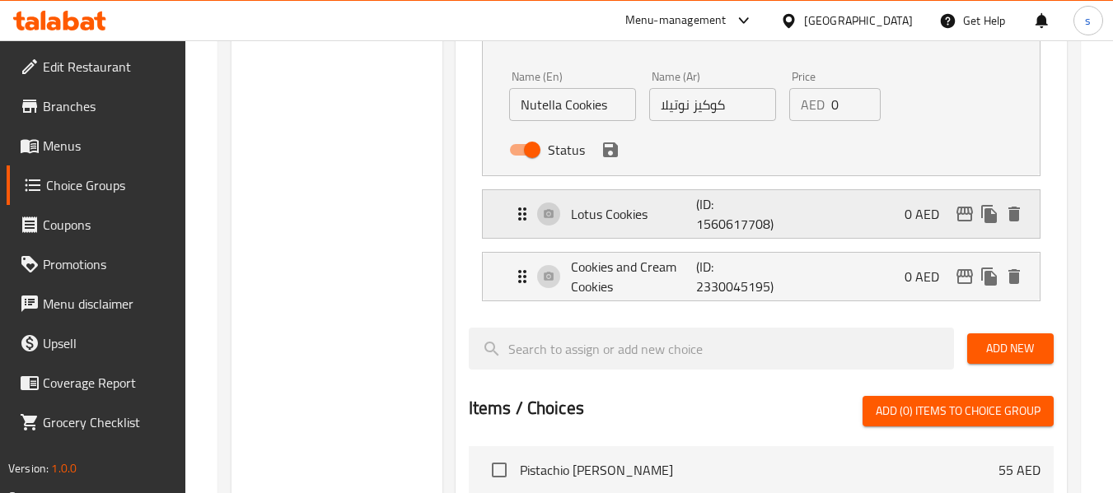
scroll to position [1648, 0]
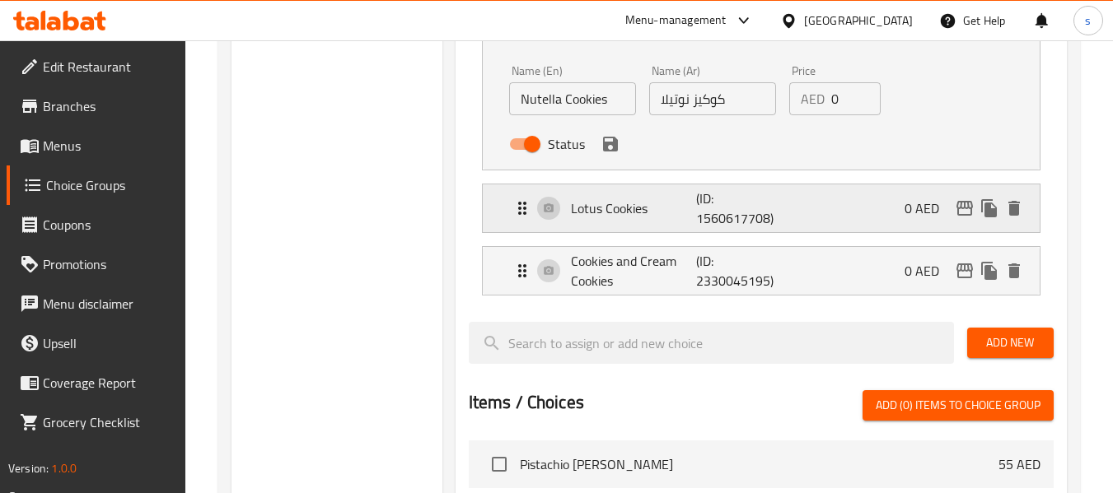
click at [525, 212] on icon "Expand" at bounding box center [522, 209] width 20 height 20
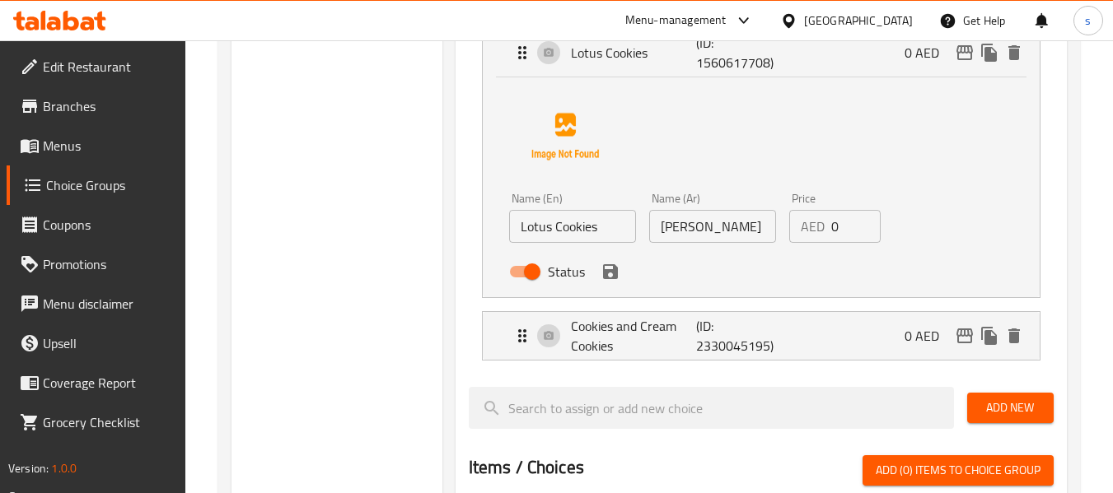
scroll to position [1812, 0]
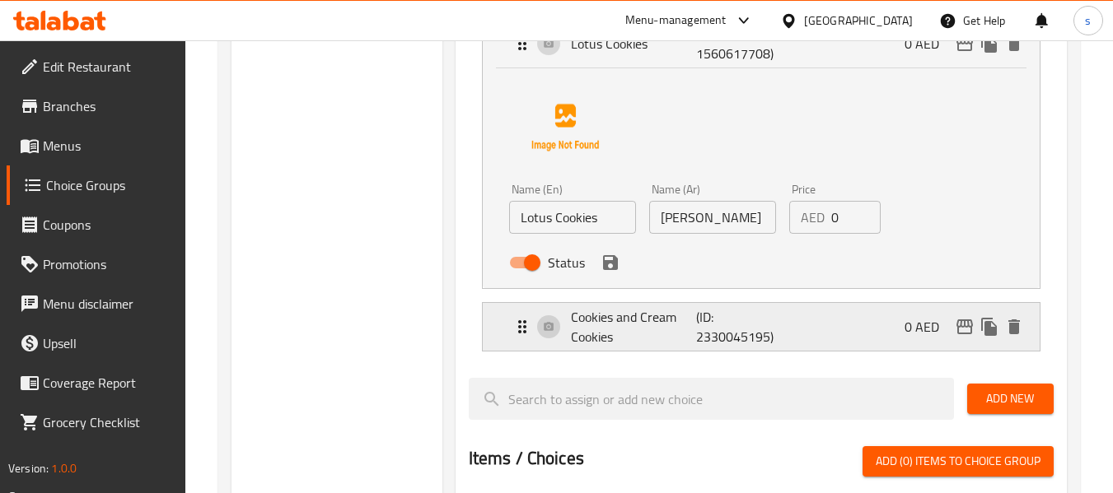
click at [526, 327] on icon "Expand" at bounding box center [522, 327] width 20 height 20
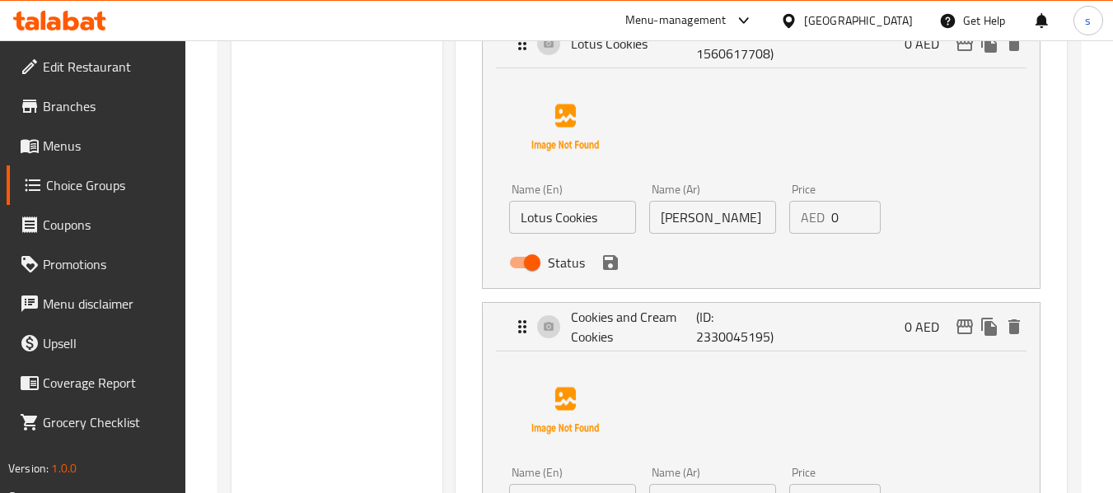
click at [683, 22] on div "Menu-management" at bounding box center [675, 21] width 101 height 20
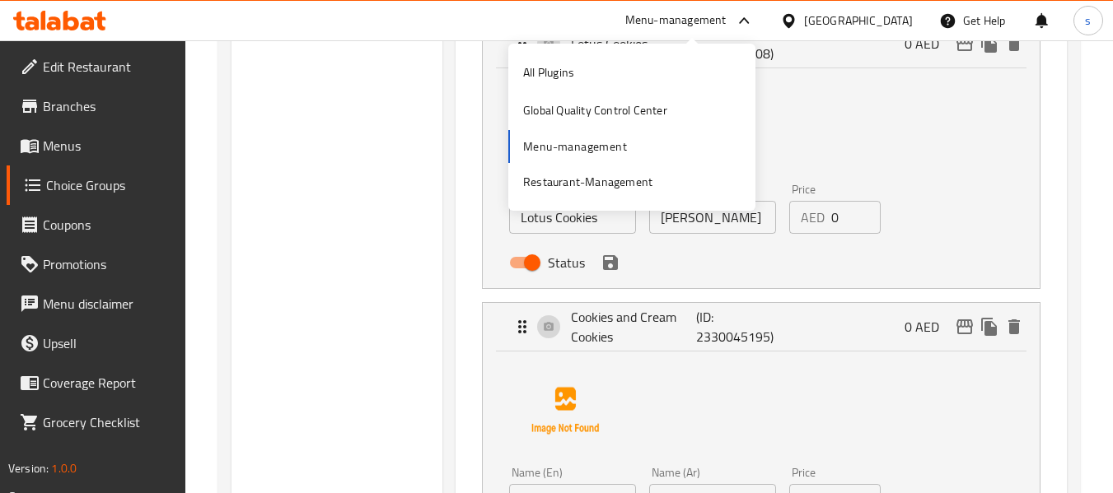
click at [91, 107] on span "Branches" at bounding box center [108, 106] width 130 height 20
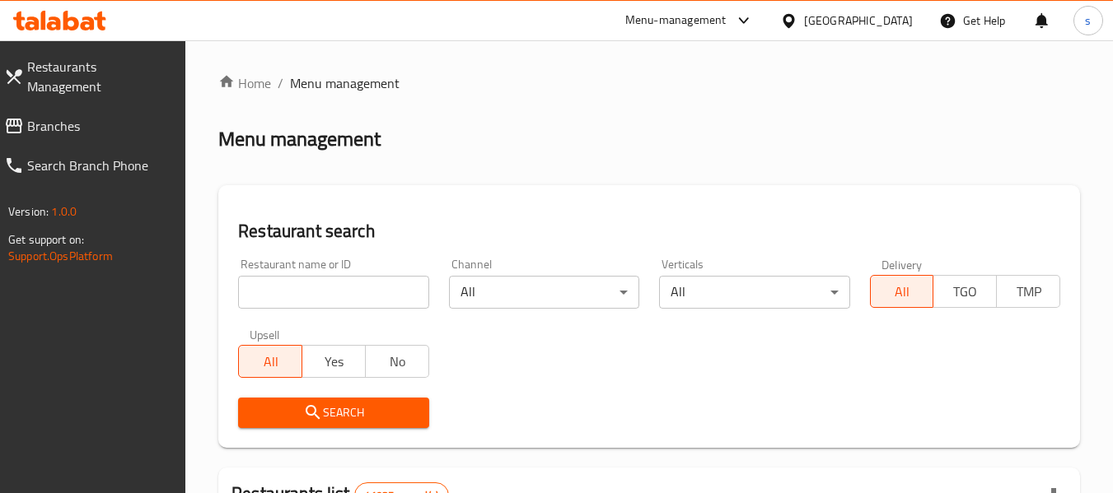
click at [34, 116] on span "Branches" at bounding box center [100, 126] width 146 height 20
